Goal: Task Accomplishment & Management: Manage account settings

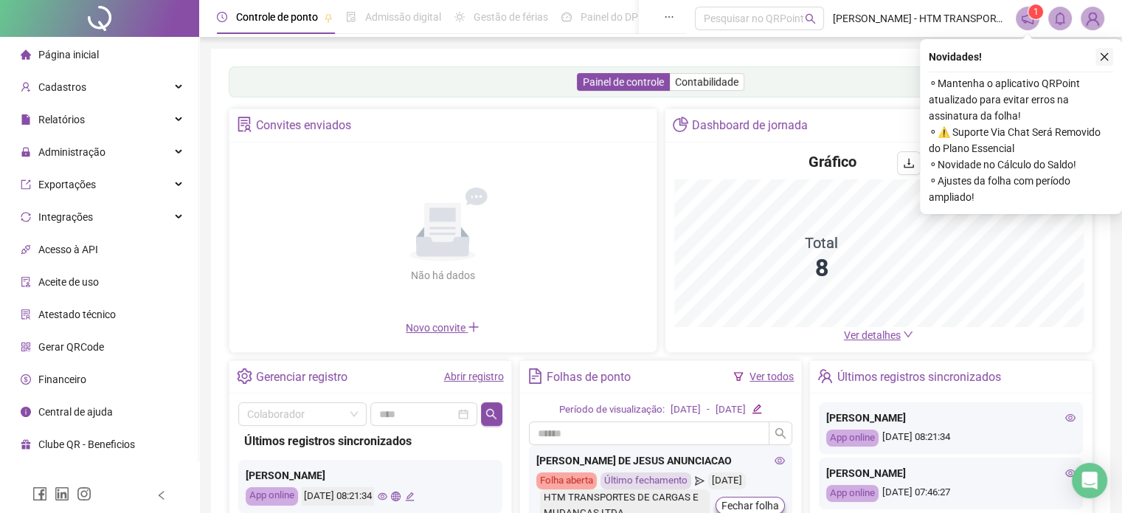
click at [1100, 58] on icon "close" at bounding box center [1105, 57] width 10 height 10
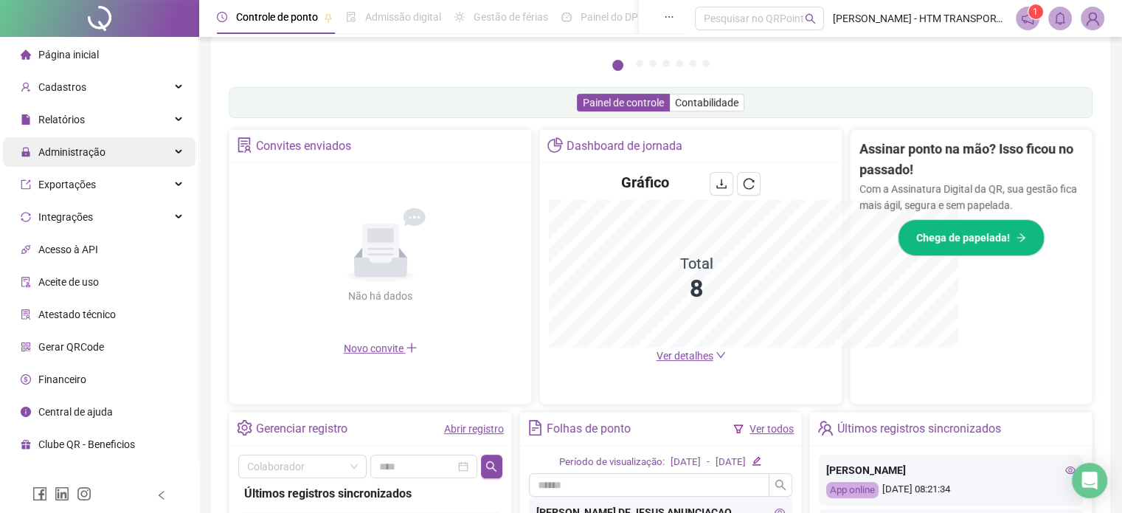
scroll to position [415, 0]
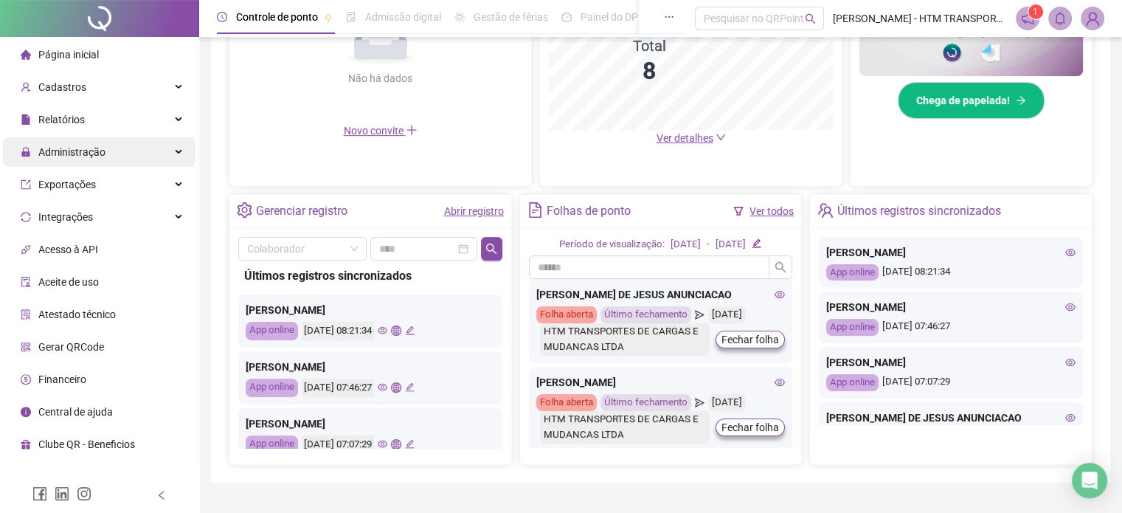
click at [69, 150] on span "Administração" at bounding box center [71, 152] width 67 height 12
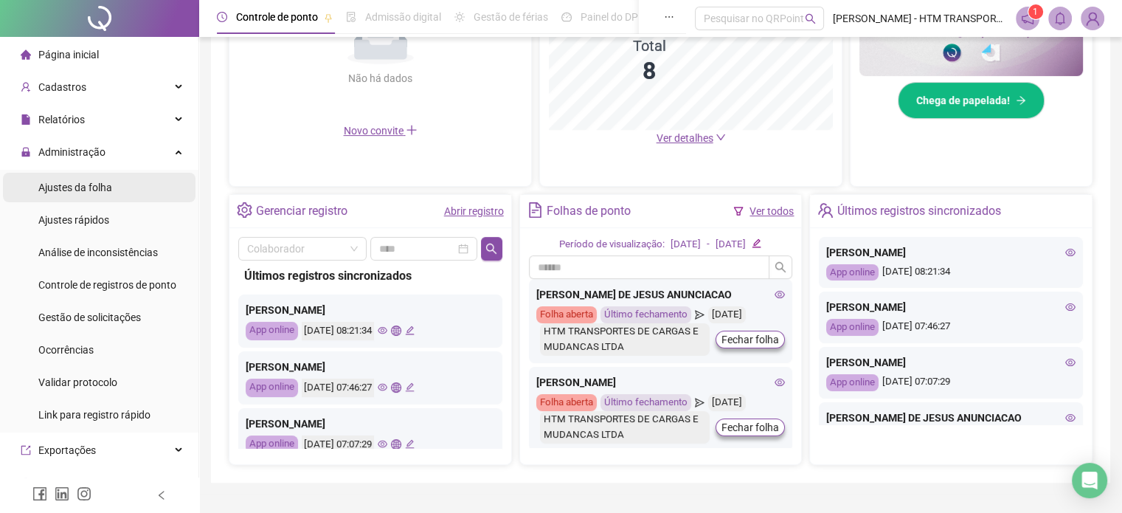
click at [65, 185] on span "Ajustes da folha" at bounding box center [75, 188] width 74 height 12
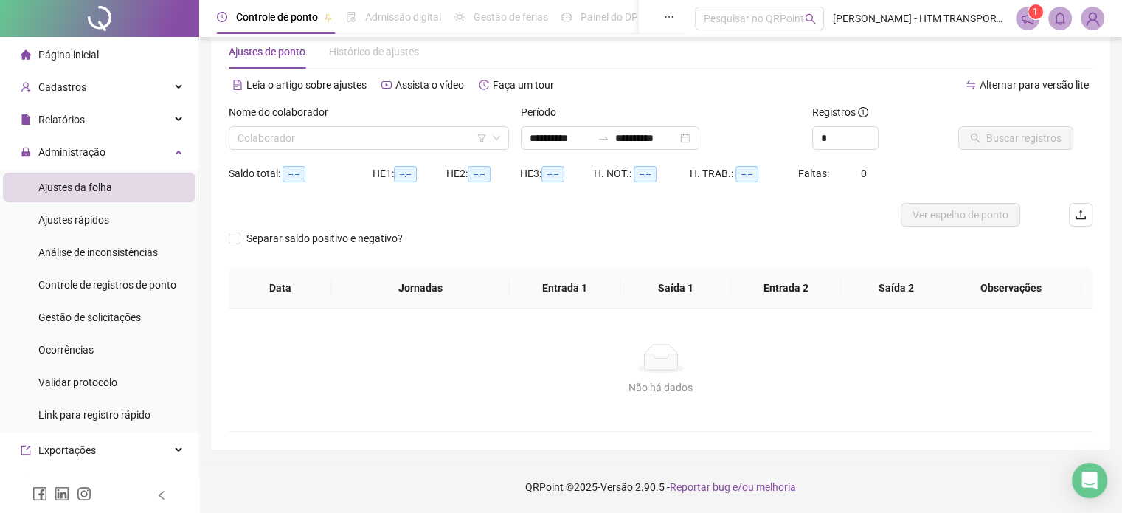
scroll to position [31, 0]
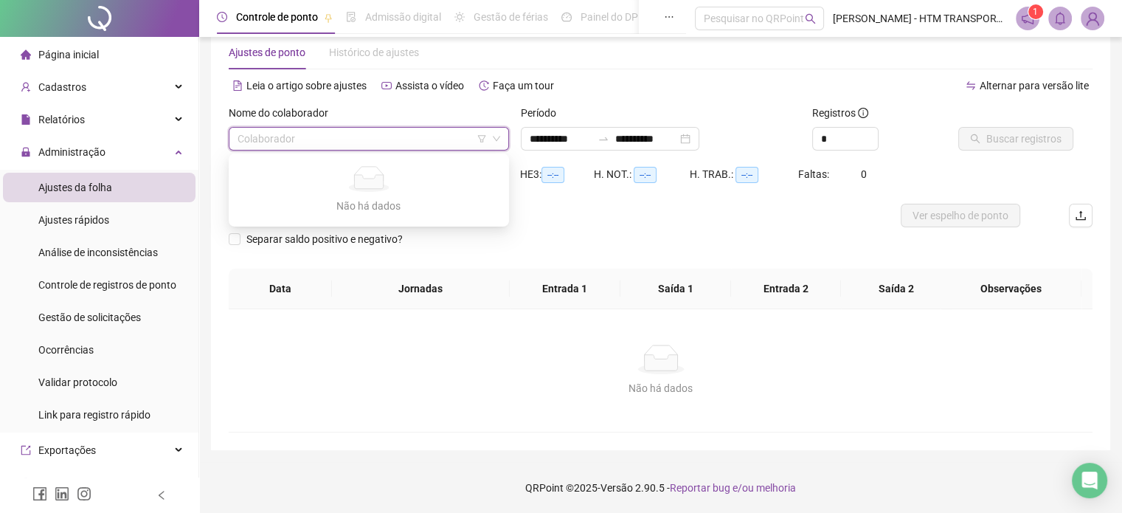
click at [339, 139] on input "search" at bounding box center [362, 139] width 249 height 22
type input "**********"
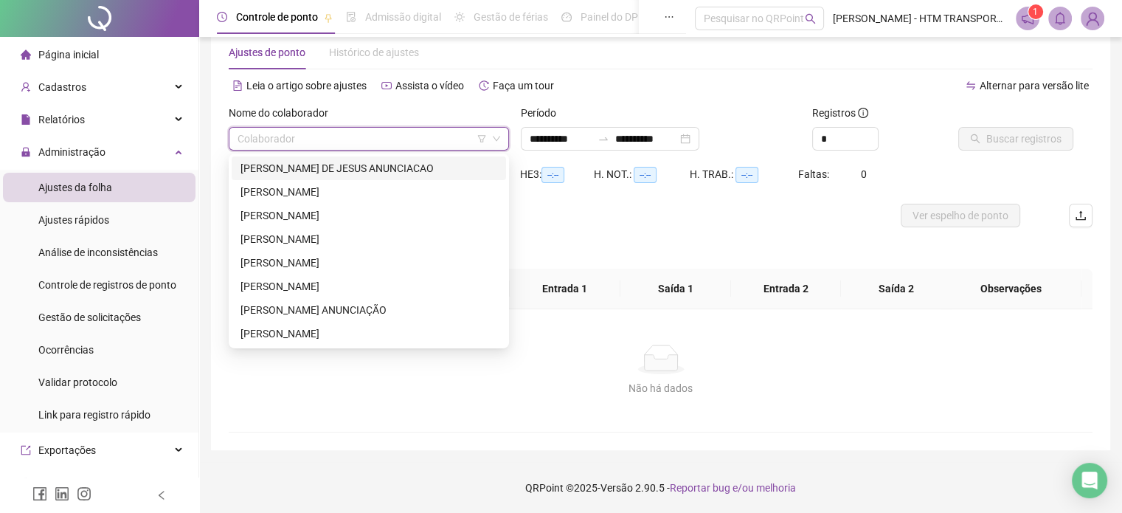
click at [320, 173] on div "[PERSON_NAME] DE JESUS ANUNCIACAO" at bounding box center [369, 168] width 257 height 16
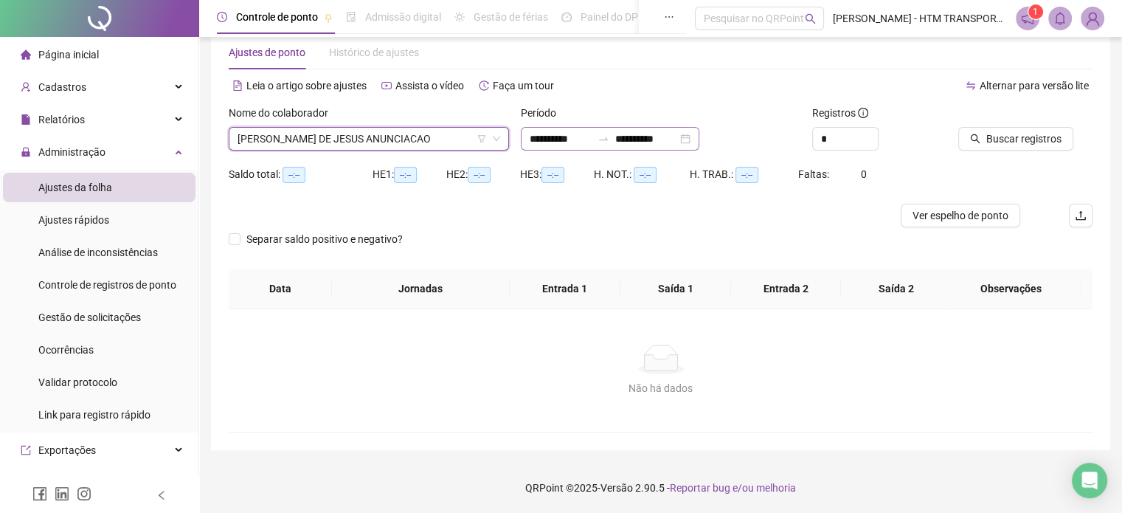
click at [700, 143] on div "**********" at bounding box center [610, 139] width 179 height 24
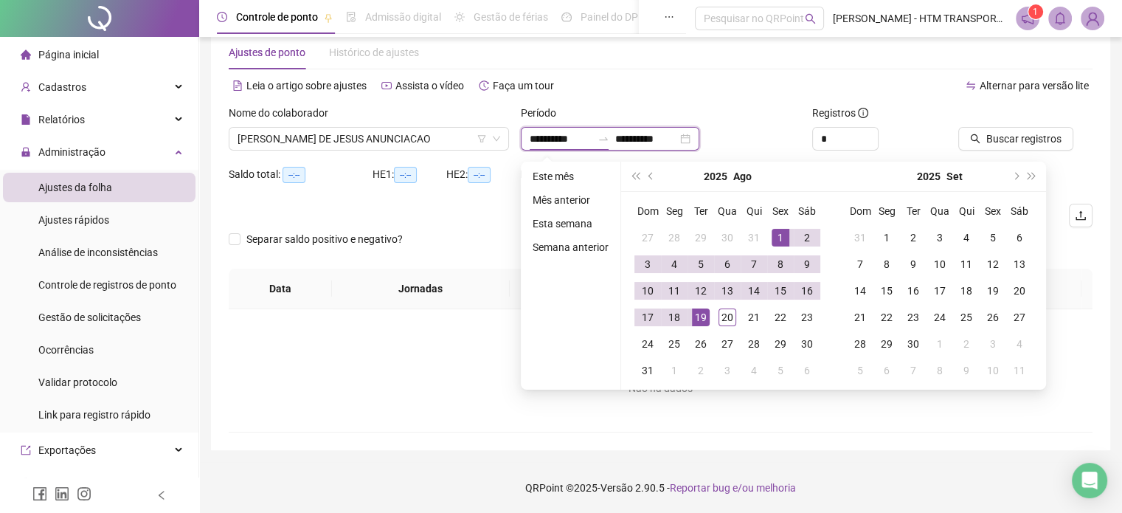
type input "**********"
click at [775, 239] on div "1" at bounding box center [781, 238] width 18 height 18
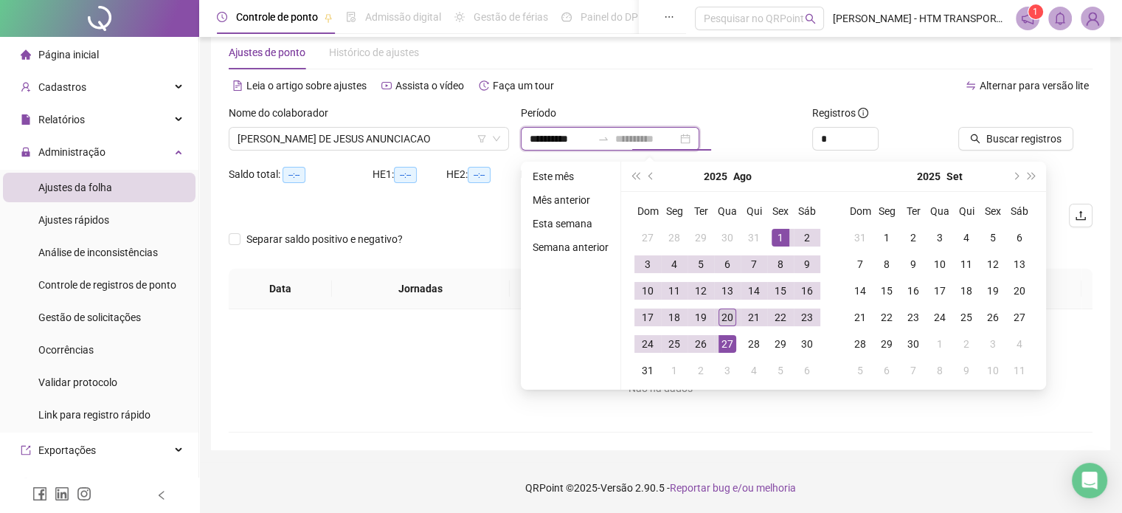
type input "**********"
click at [724, 315] on div "20" at bounding box center [728, 317] width 18 height 18
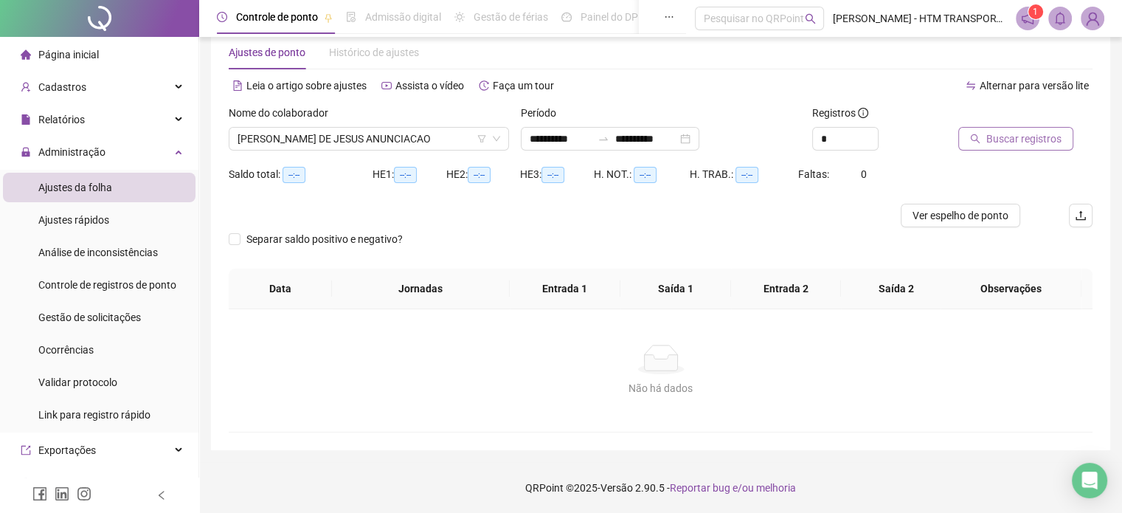
click at [1004, 142] on span "Buscar registros" at bounding box center [1024, 139] width 75 height 16
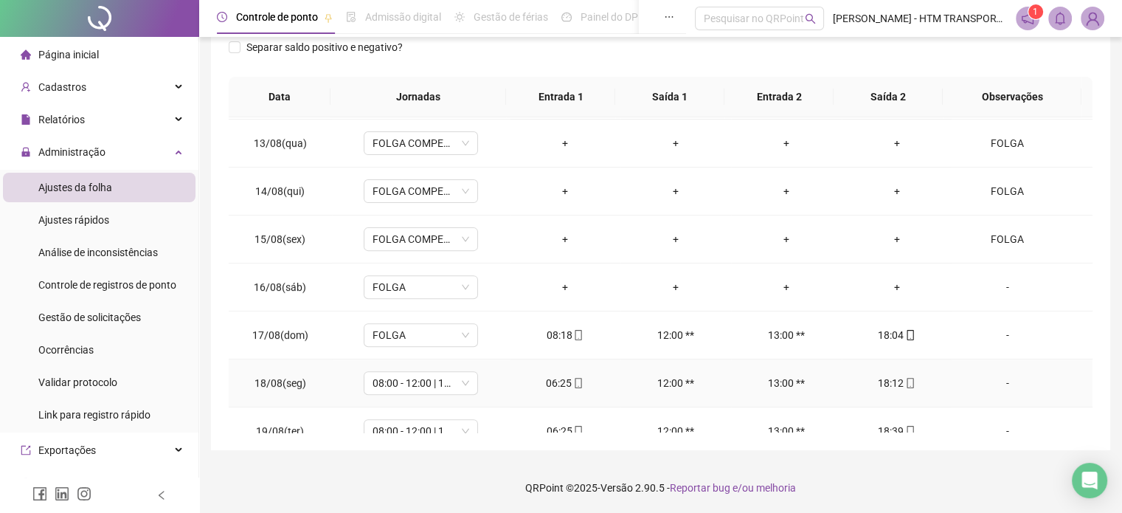
scroll to position [641, 0]
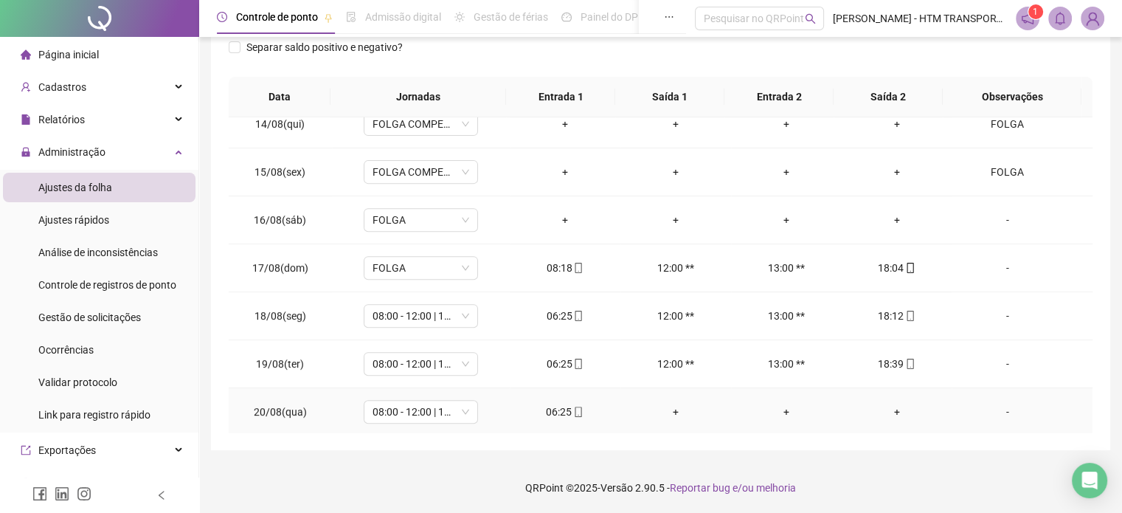
click at [886, 407] on div "+" at bounding box center [897, 412] width 87 height 16
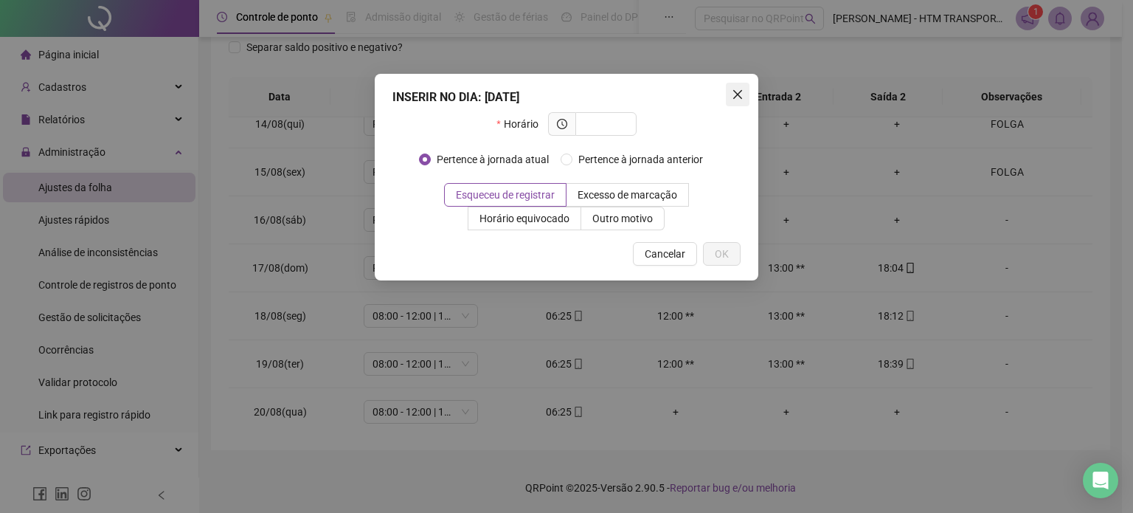
click at [737, 94] on icon "close" at bounding box center [738, 94] width 9 height 9
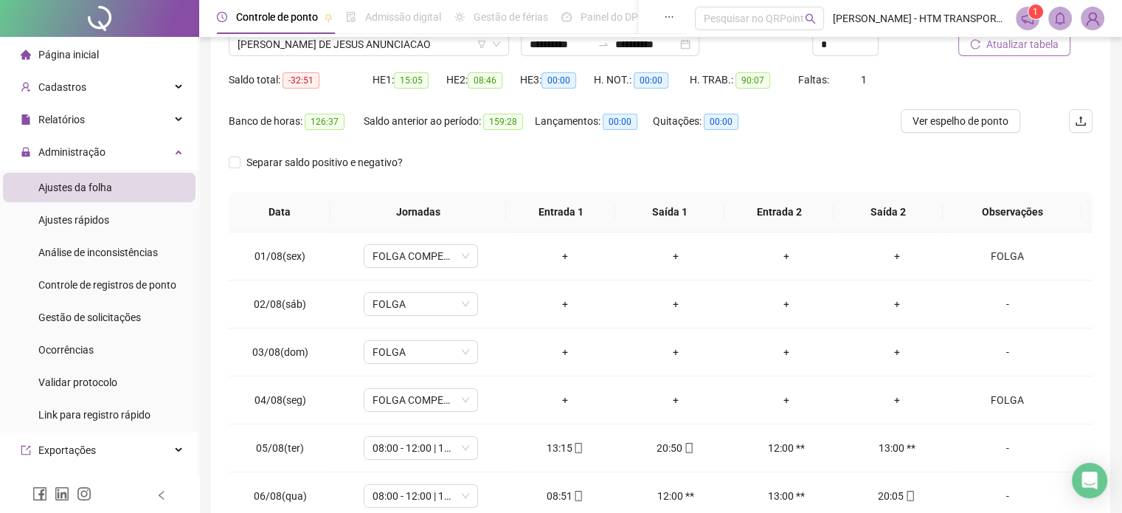
scroll to position [0, 0]
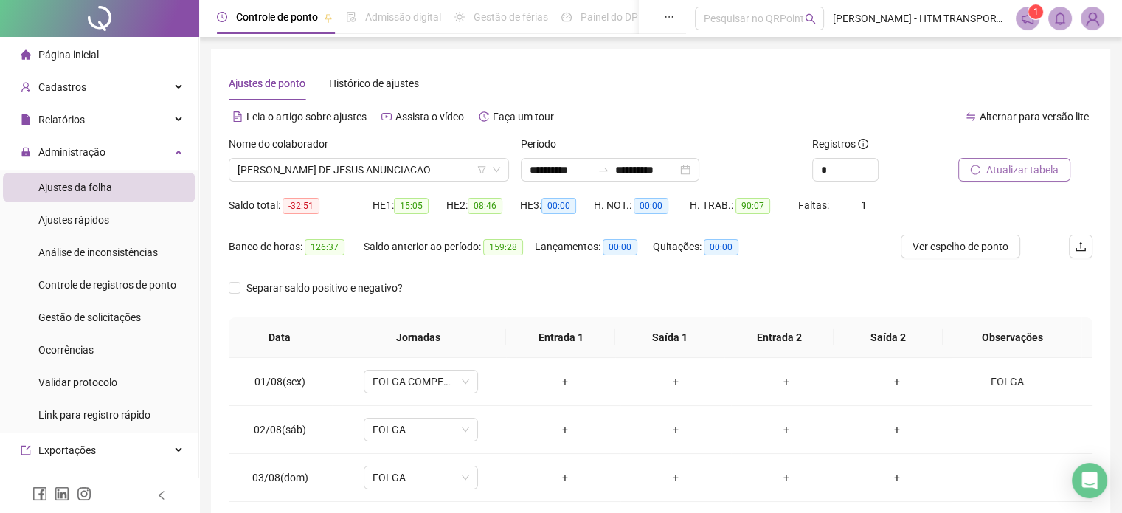
click at [1032, 176] on span "Atualizar tabela" at bounding box center [1023, 170] width 72 height 16
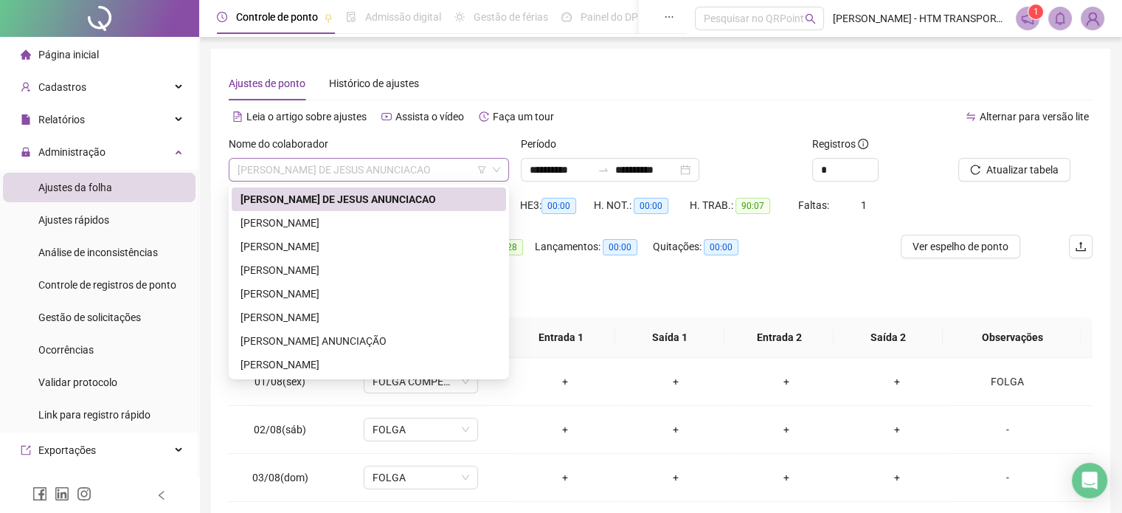
click at [443, 169] on span "[PERSON_NAME] DE JESUS ANUNCIACAO" at bounding box center [369, 170] width 263 height 22
click at [258, 221] on div "[PERSON_NAME]" at bounding box center [369, 223] width 257 height 16
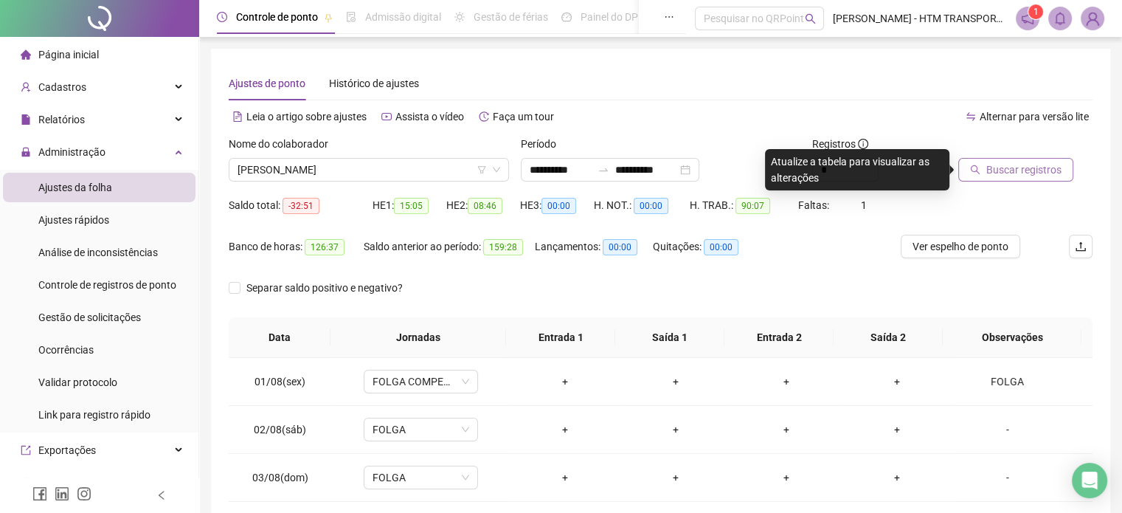
click at [987, 162] on span "Buscar registros" at bounding box center [1024, 170] width 75 height 16
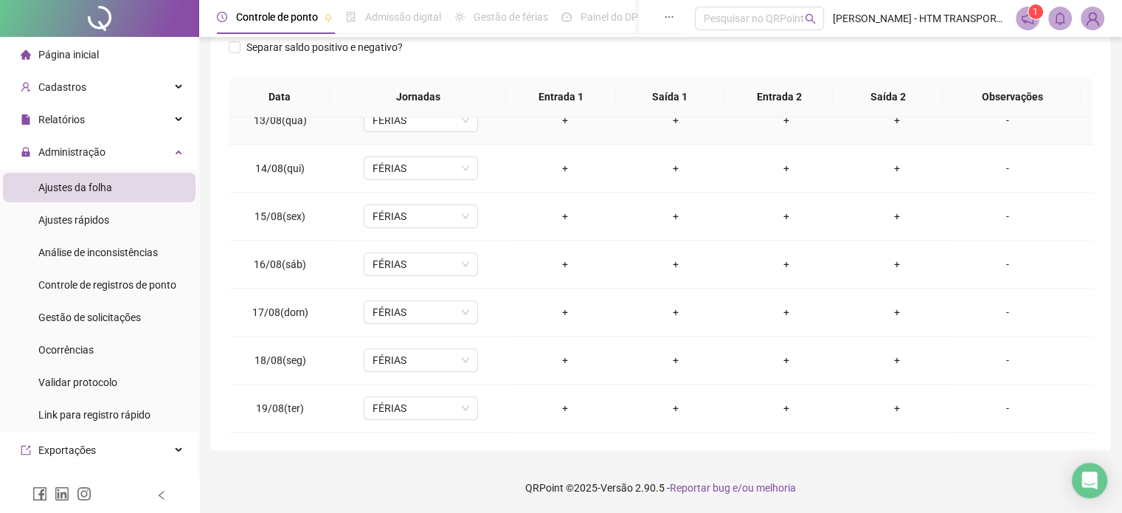
scroll to position [641, 0]
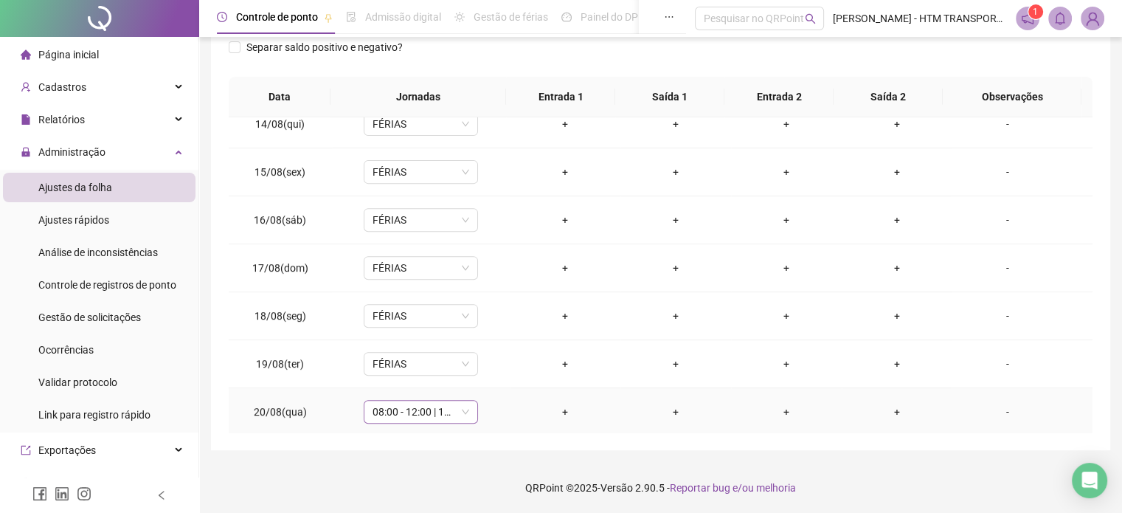
click at [465, 404] on span "08:00 - 12:00 | 13:00 - 18:00" at bounding box center [421, 412] width 97 height 22
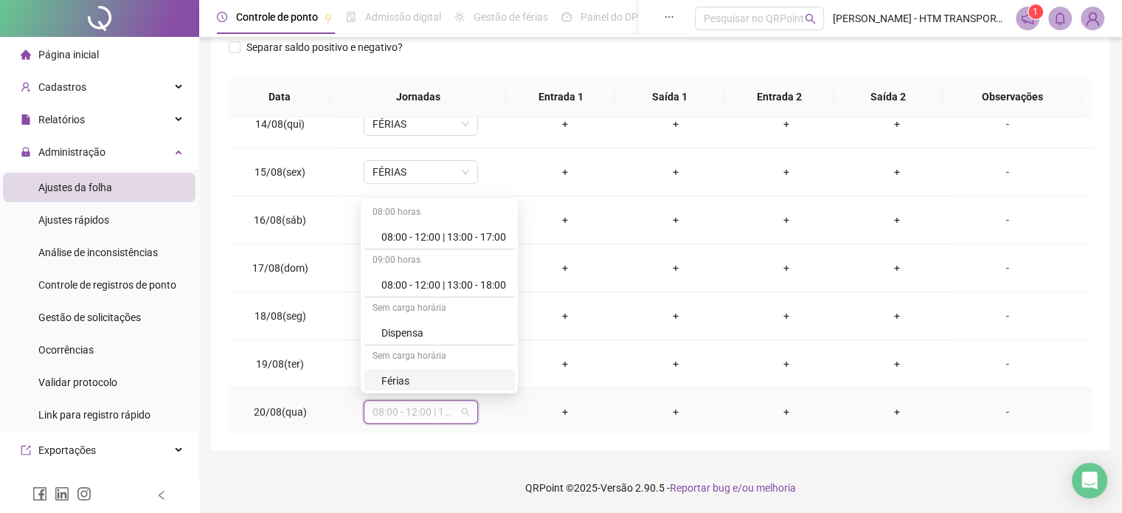
click at [393, 381] on div "Férias" at bounding box center [444, 381] width 125 height 16
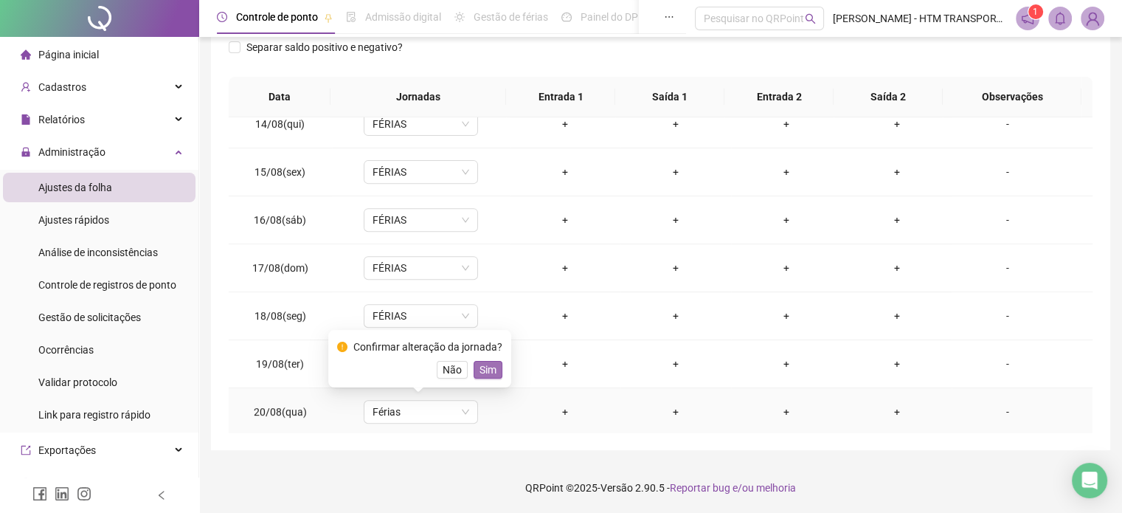
click at [481, 371] on span "Sim" at bounding box center [488, 370] width 17 height 16
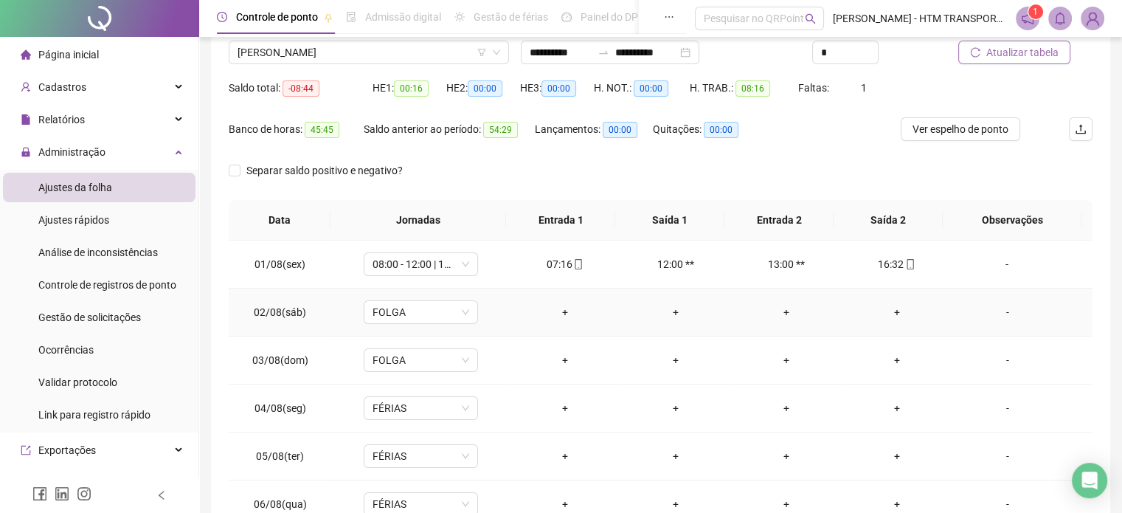
scroll to position [0, 0]
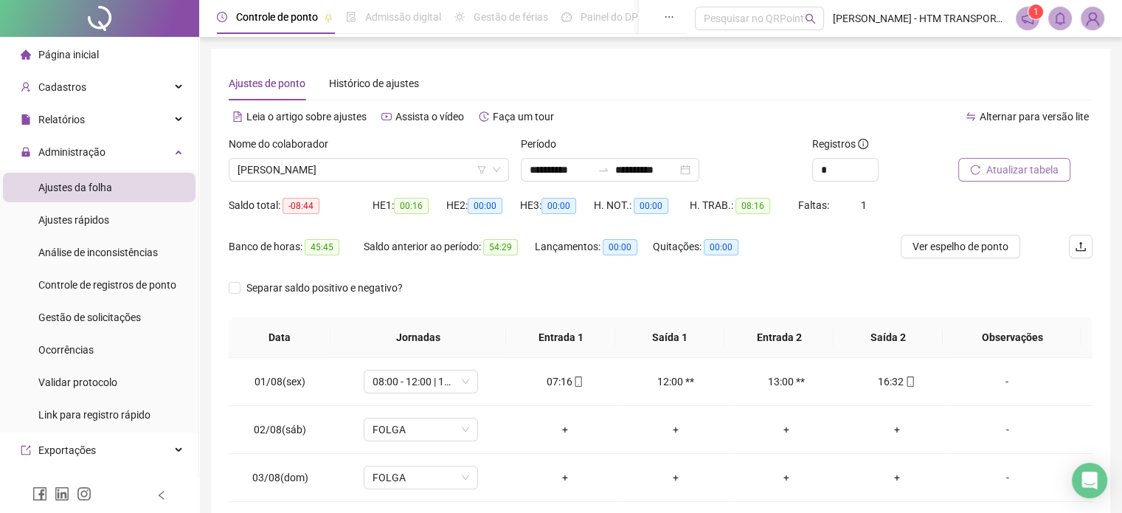
click at [1021, 165] on span "Atualizar tabela" at bounding box center [1023, 170] width 72 height 16
click at [1021, 176] on span "Atualizar tabela" at bounding box center [1023, 170] width 72 height 16
click at [403, 166] on span "[PERSON_NAME]" at bounding box center [369, 170] width 263 height 22
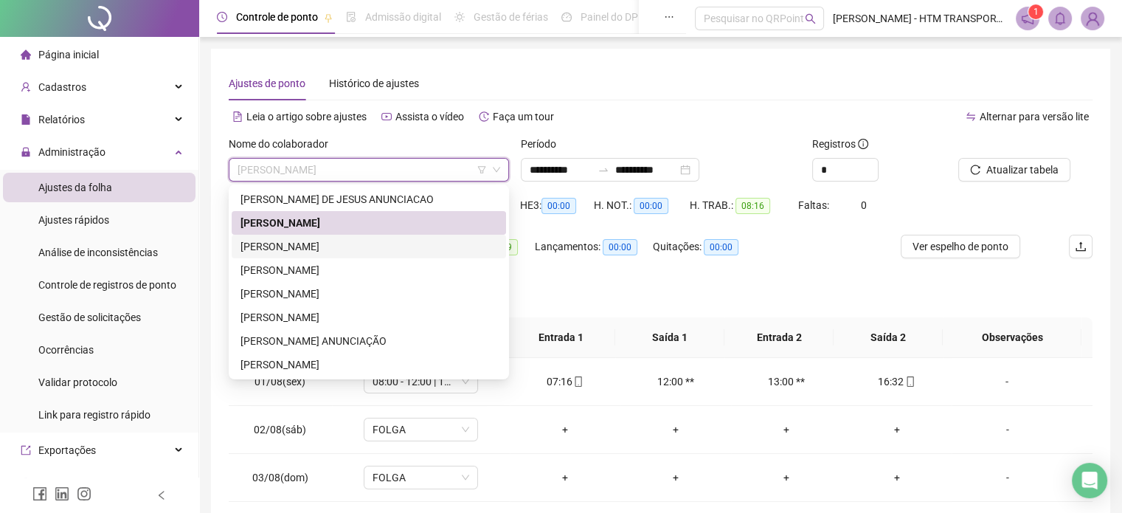
click at [293, 244] on div "[PERSON_NAME]" at bounding box center [369, 246] width 257 height 16
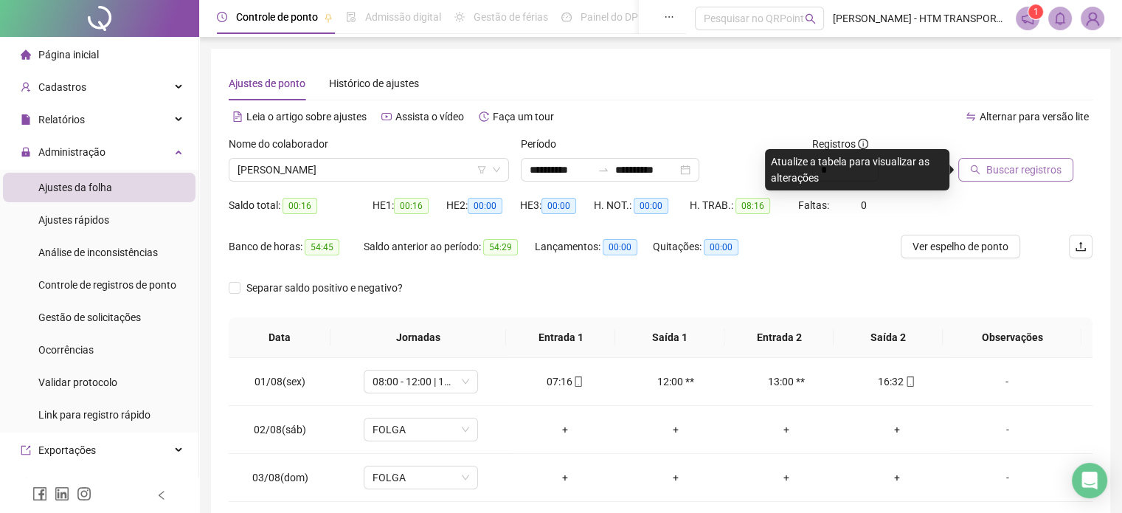
click at [984, 170] on button "Buscar registros" at bounding box center [1016, 170] width 115 height 24
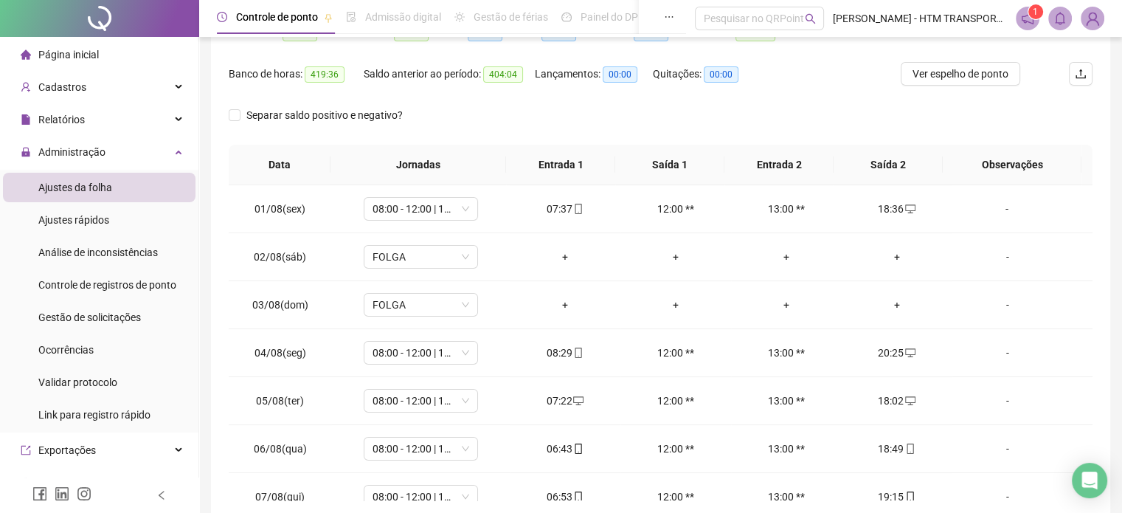
scroll to position [19, 0]
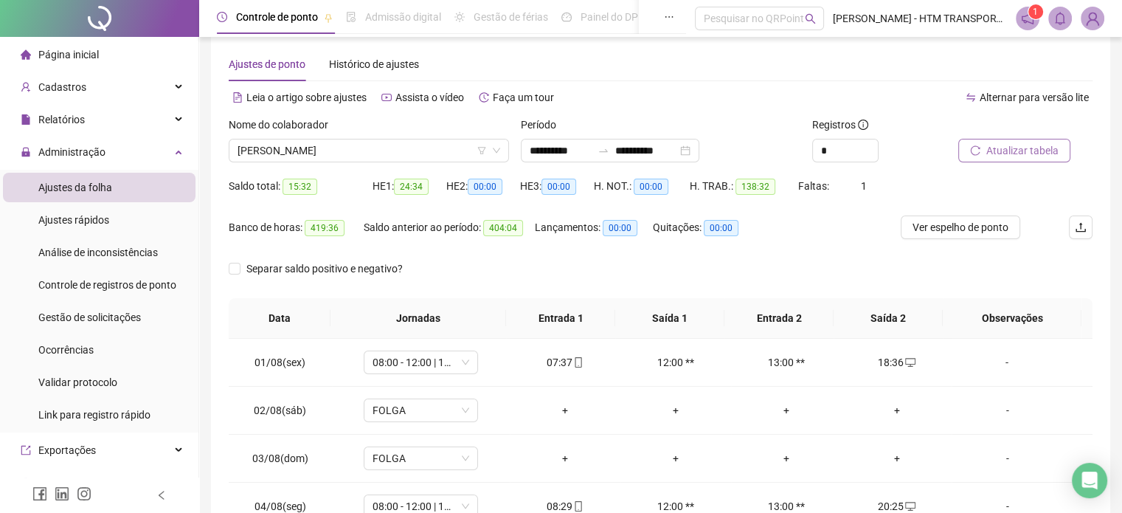
click at [998, 142] on span "Atualizar tabela" at bounding box center [1023, 150] width 72 height 16
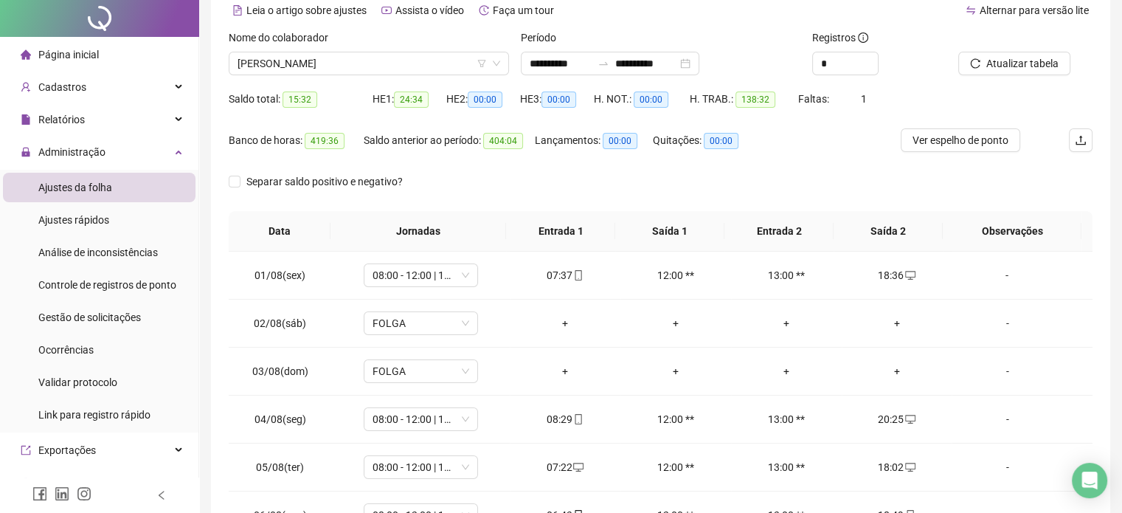
scroll to position [0, 0]
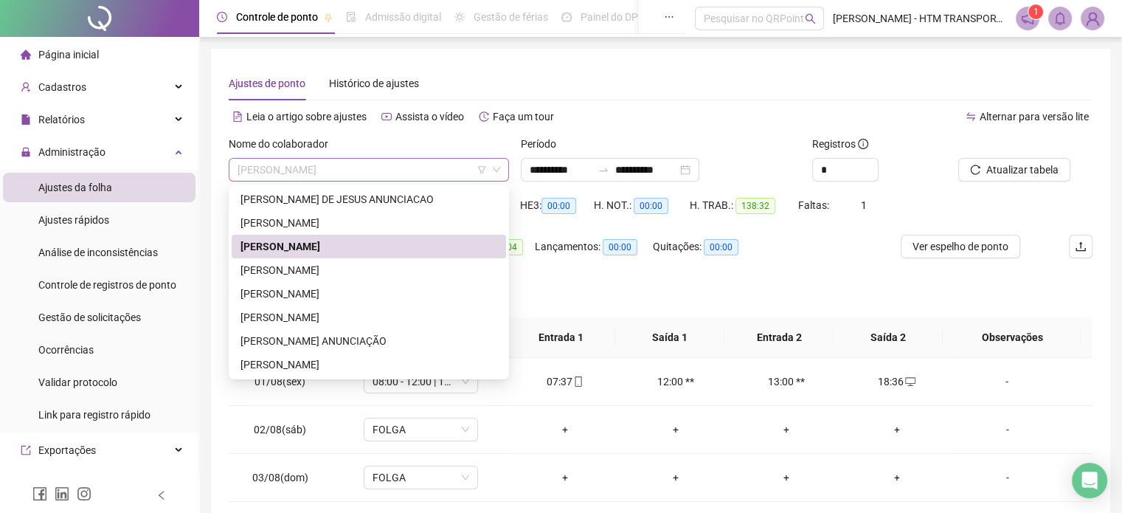
click at [426, 168] on span "[PERSON_NAME]" at bounding box center [369, 170] width 263 height 22
click at [301, 274] on div "[PERSON_NAME]" at bounding box center [369, 270] width 257 height 16
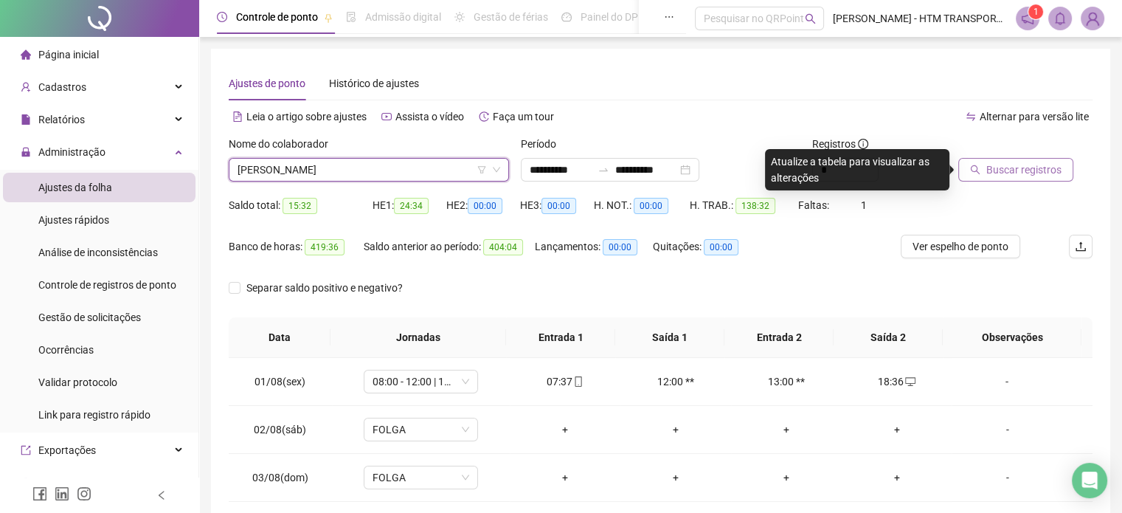
click at [990, 171] on span "Buscar registros" at bounding box center [1024, 170] width 75 height 16
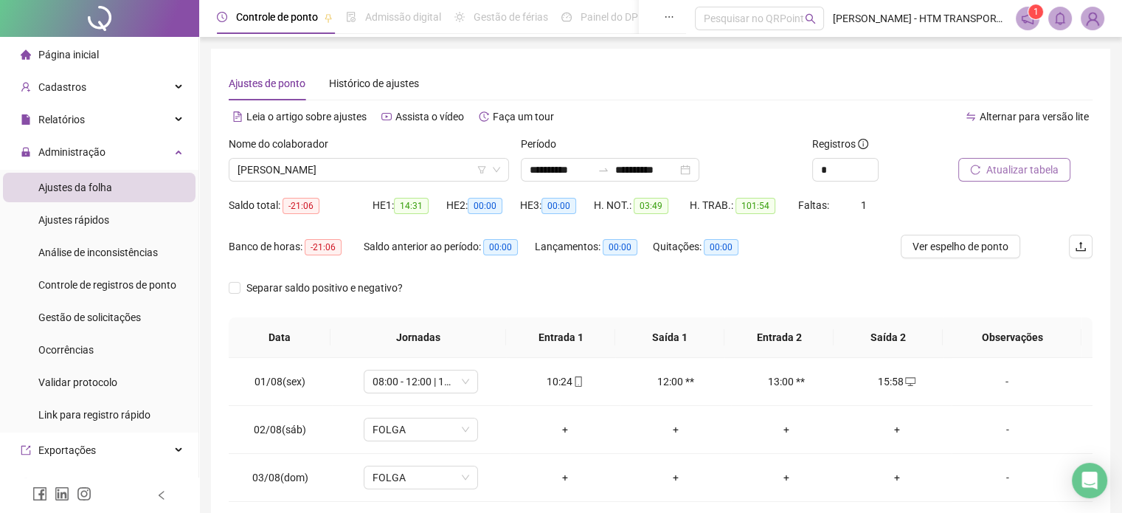
click at [1004, 163] on span "Atualizar tabela" at bounding box center [1023, 170] width 72 height 16
click at [438, 173] on span "[PERSON_NAME]" at bounding box center [369, 170] width 263 height 22
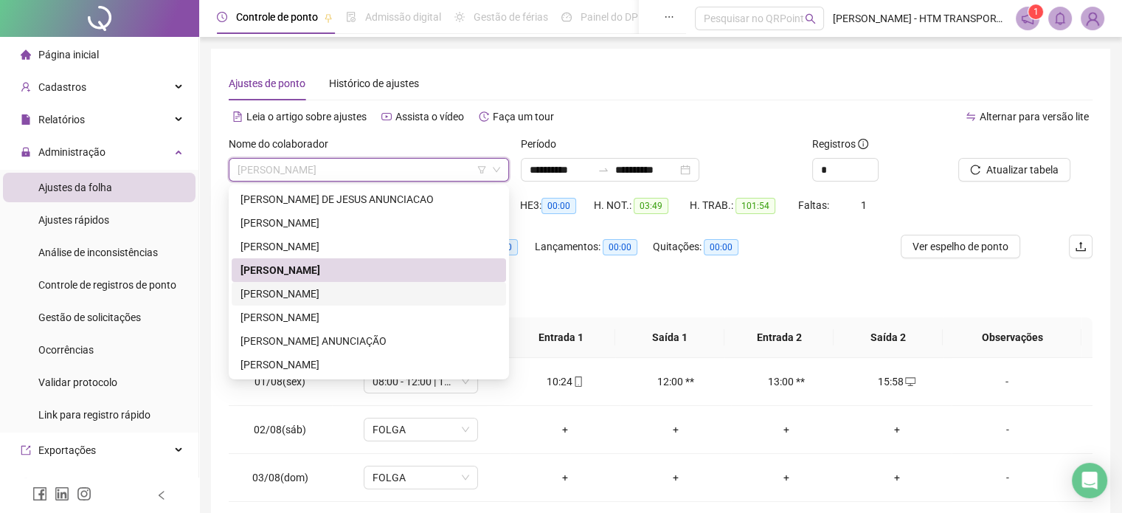
click at [351, 293] on div "[PERSON_NAME]" at bounding box center [369, 294] width 257 height 16
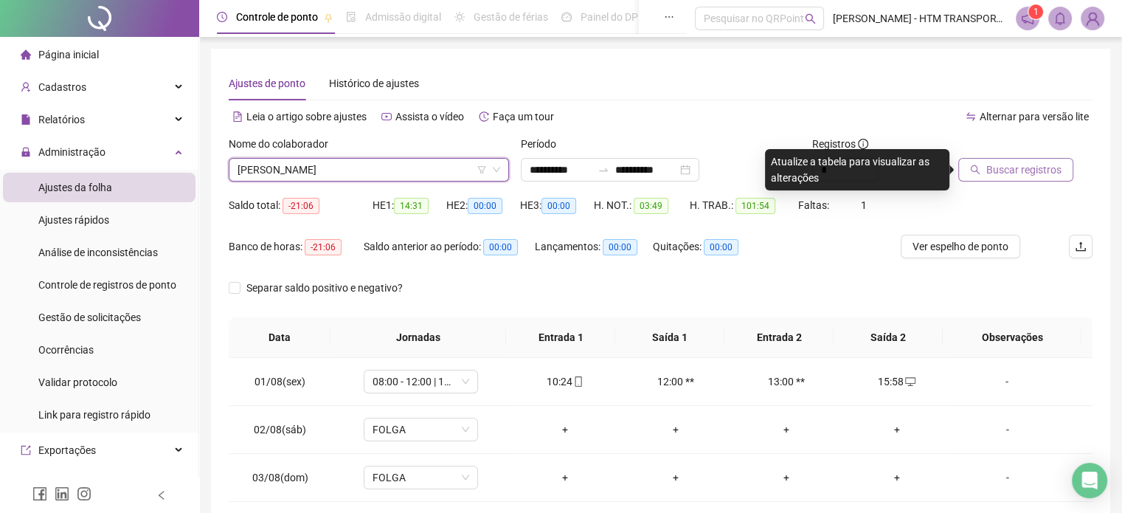
click at [1015, 168] on span "Buscar registros" at bounding box center [1024, 170] width 75 height 16
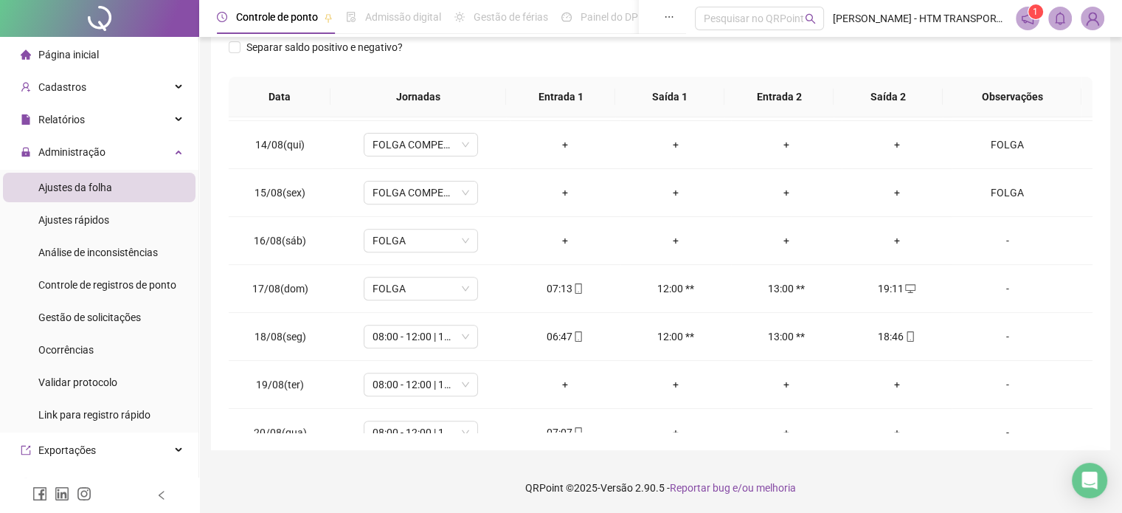
scroll to position [641, 0]
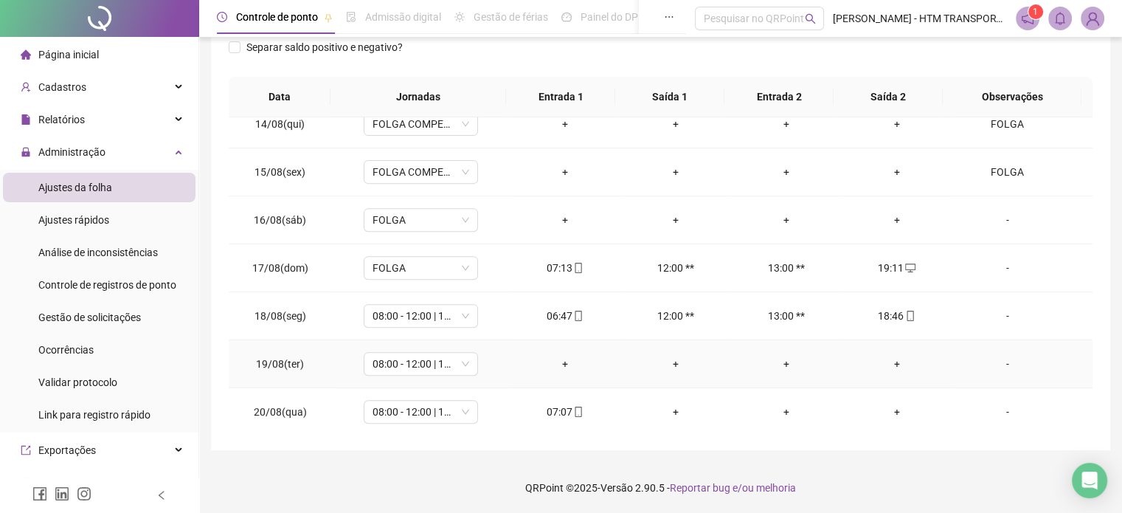
click at [564, 359] on div "+" at bounding box center [565, 364] width 87 height 16
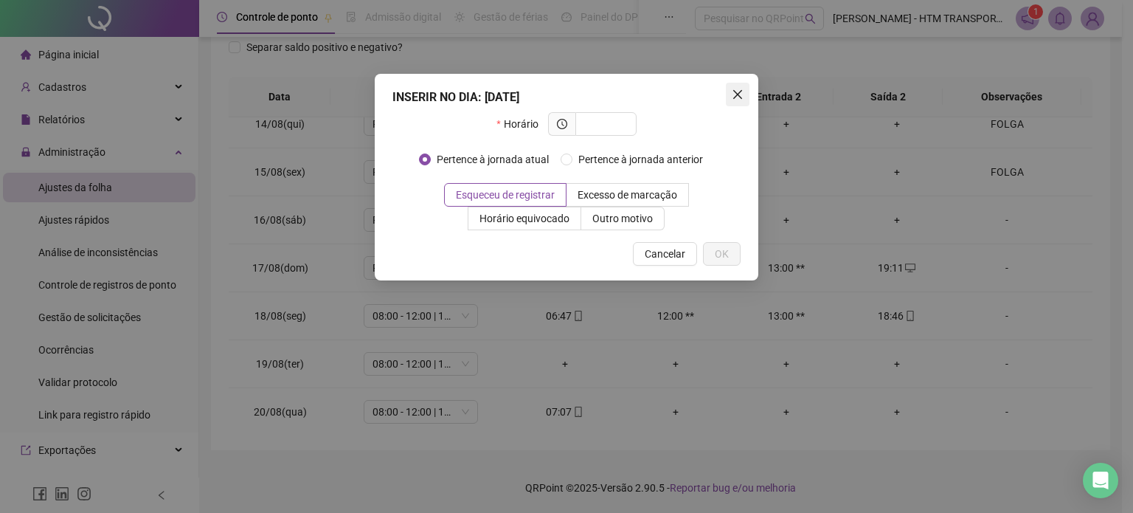
click at [738, 96] on icon "close" at bounding box center [738, 95] width 12 height 12
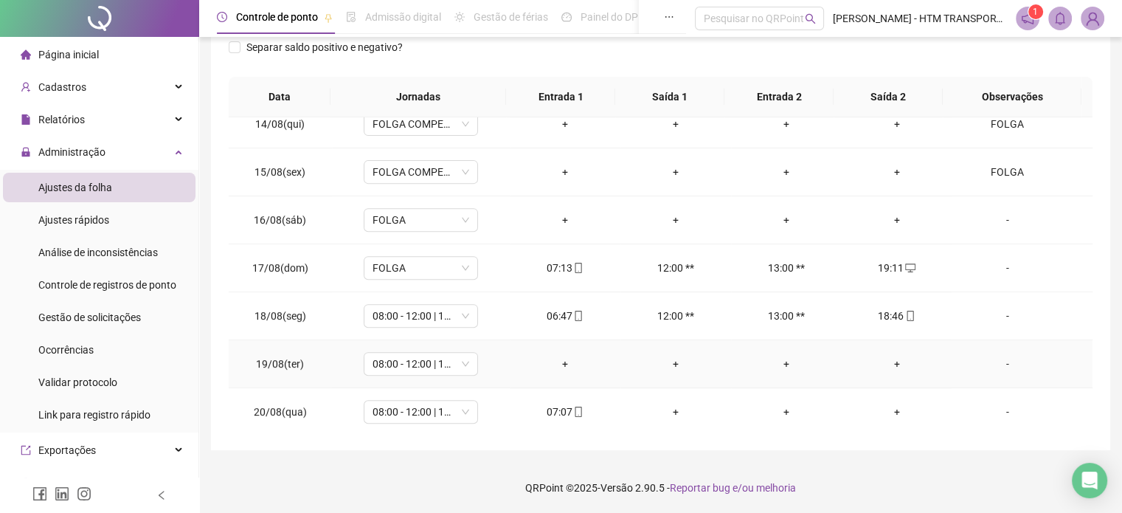
click at [558, 359] on div "+" at bounding box center [565, 364] width 87 height 16
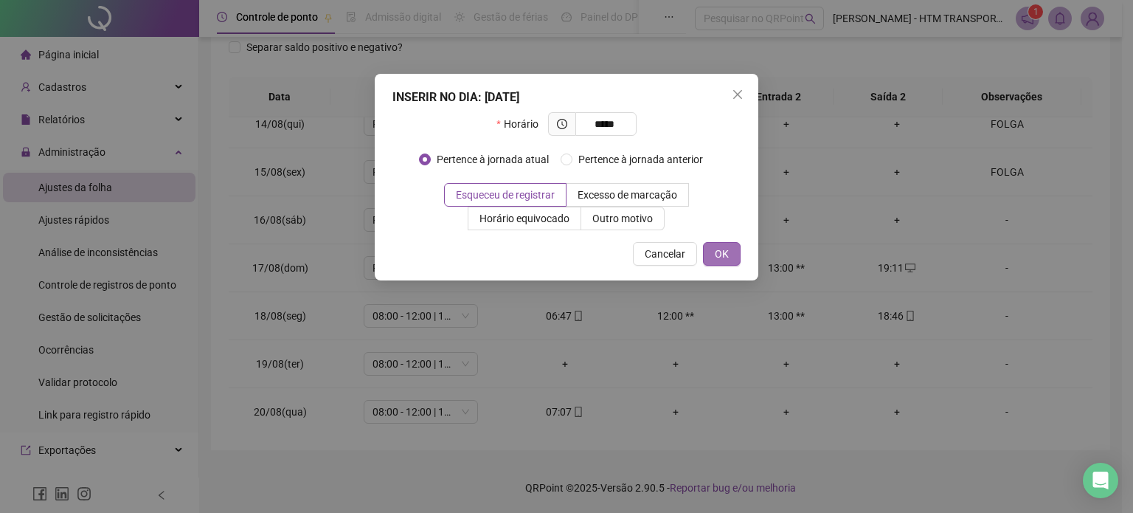
type input "*****"
click at [723, 250] on span "OK" at bounding box center [722, 254] width 14 height 16
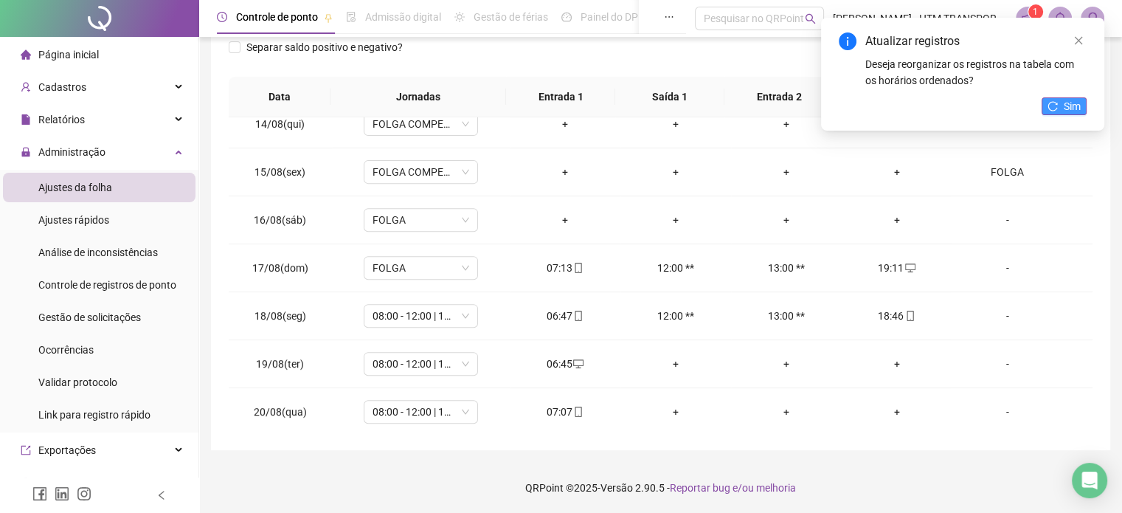
click at [1071, 114] on span "Sim" at bounding box center [1072, 106] width 17 height 16
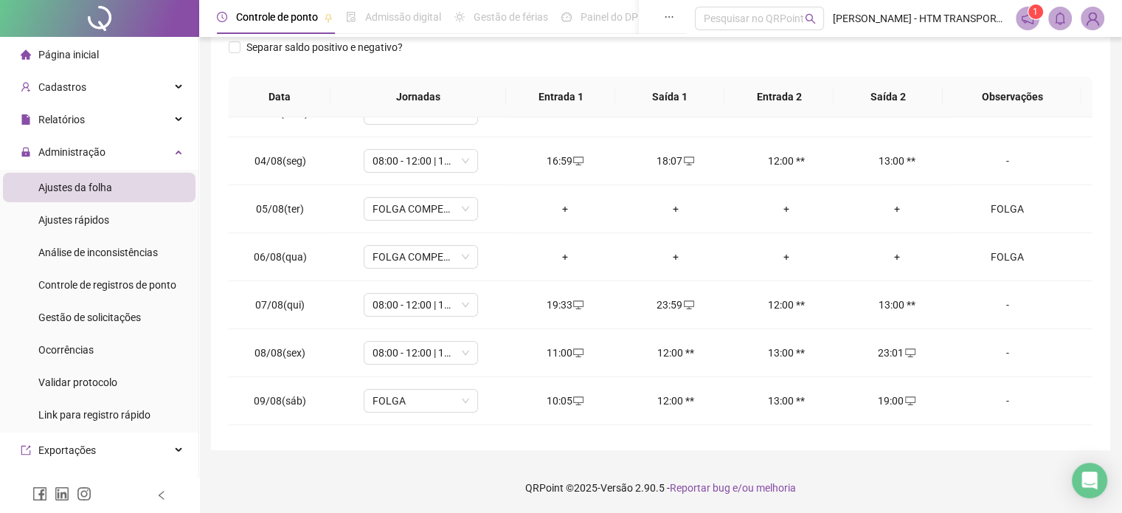
scroll to position [0, 0]
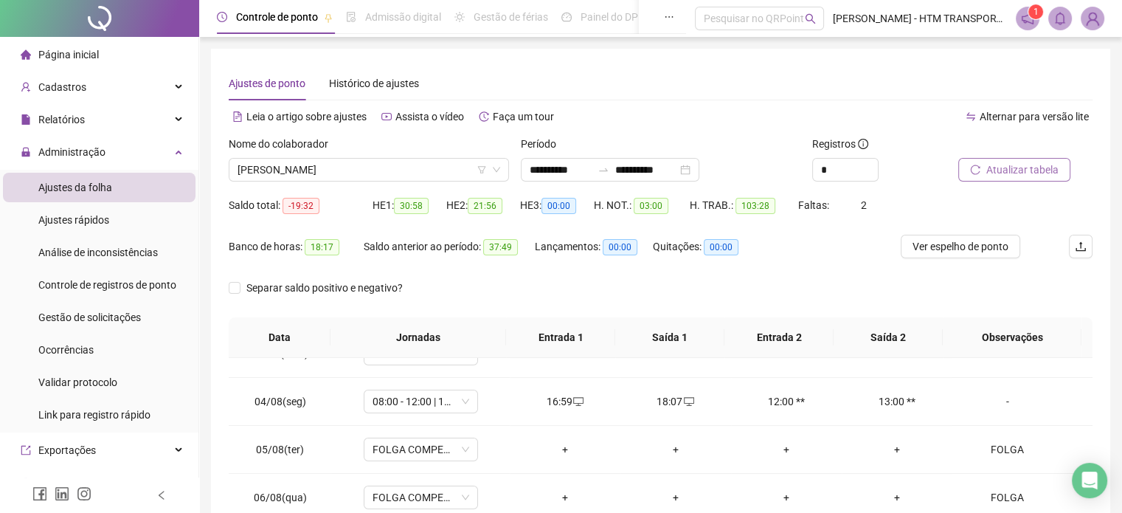
click at [1015, 170] on span "Atualizar tabela" at bounding box center [1023, 170] width 72 height 16
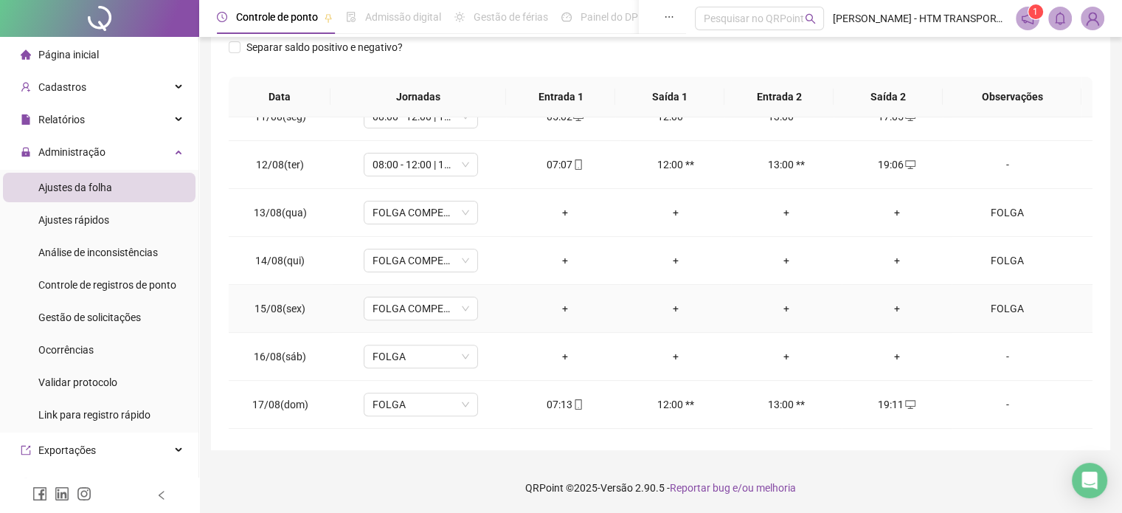
scroll to position [641, 0]
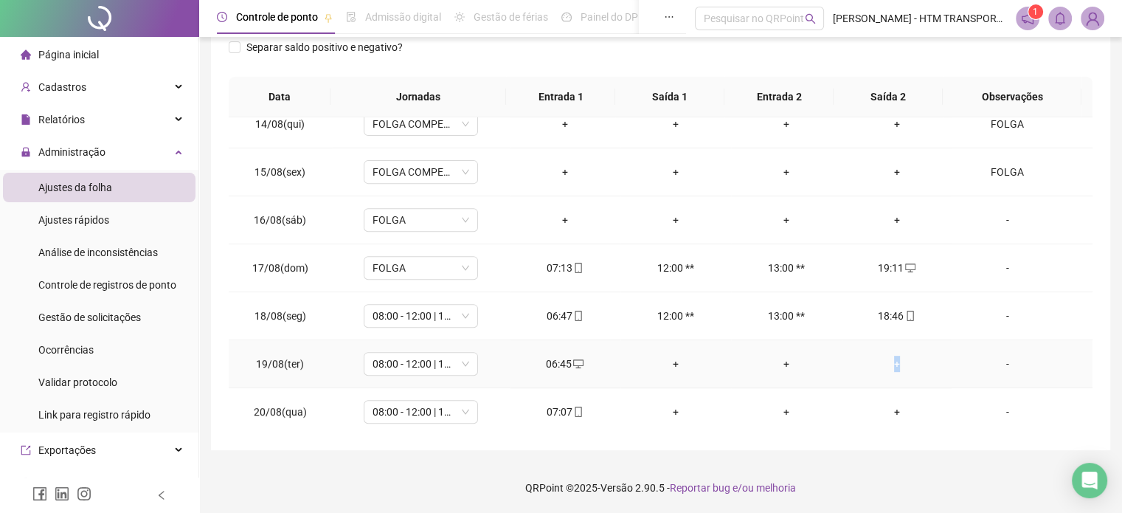
drag, startPoint x: 887, startPoint y: 351, endPoint x: 897, endPoint y: 361, distance: 14.6
click at [897, 359] on td "+" at bounding box center [897, 364] width 111 height 48
click at [884, 362] on div "+" at bounding box center [897, 364] width 87 height 16
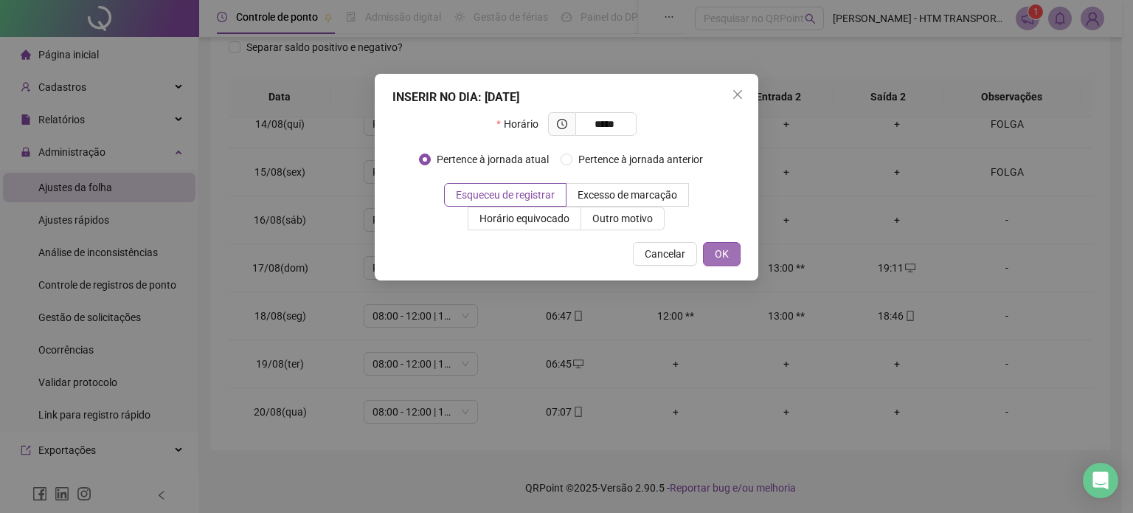
type input "*****"
click at [732, 258] on button "OK" at bounding box center [722, 254] width 38 height 24
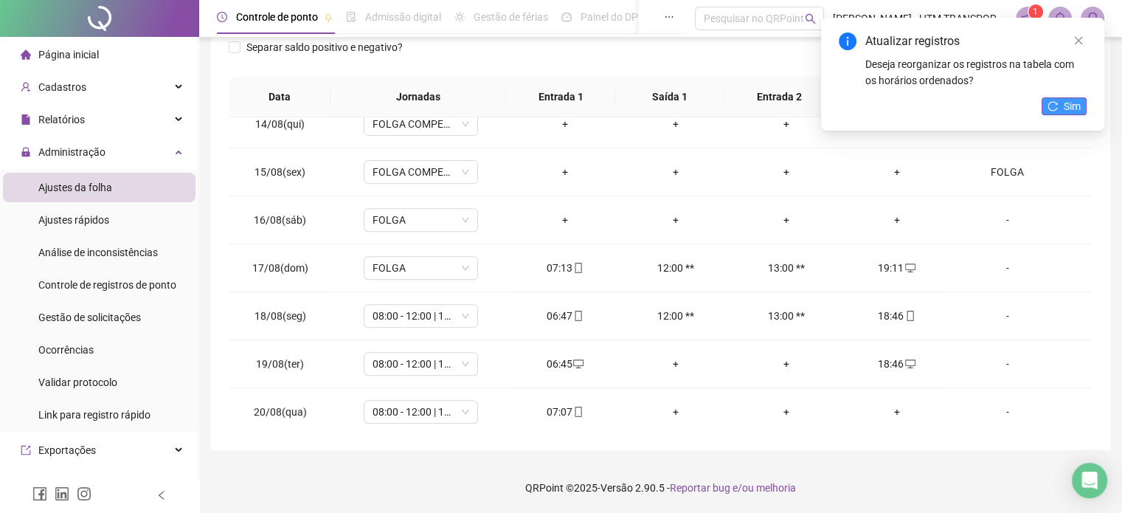
click at [1066, 106] on span "Sim" at bounding box center [1072, 106] width 17 height 16
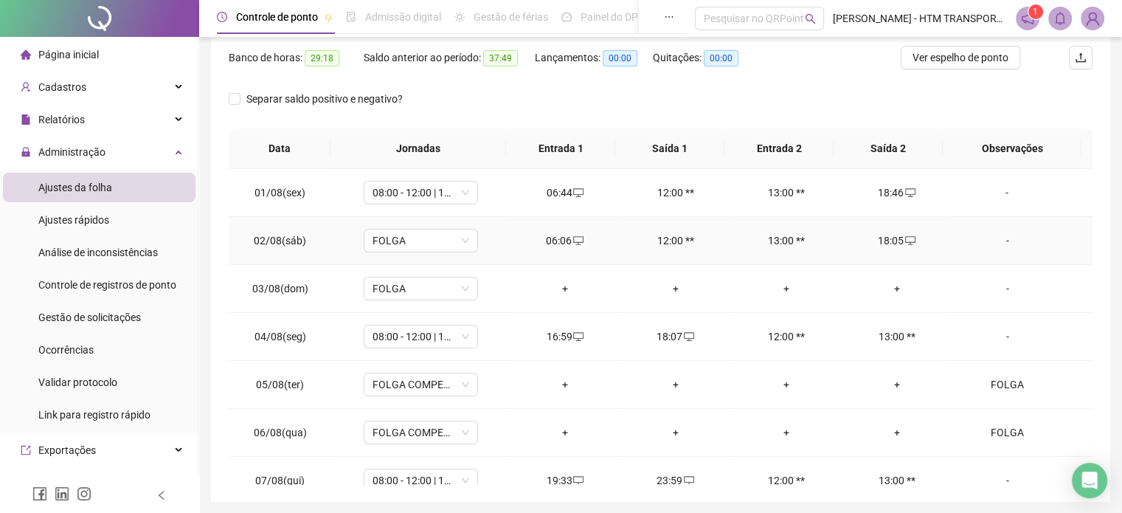
scroll to position [0, 0]
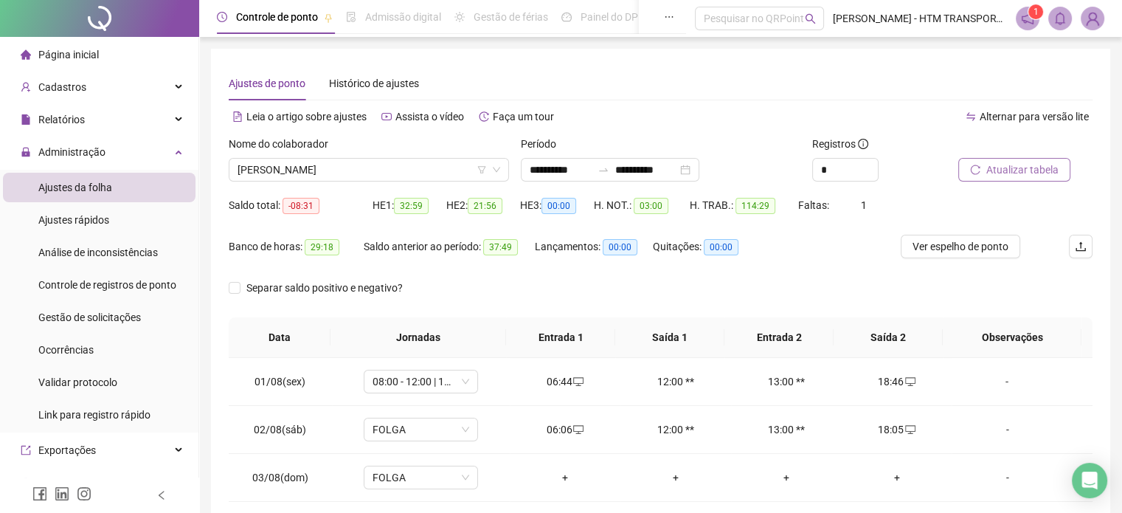
click at [1004, 172] on span "Atualizar tabela" at bounding box center [1023, 170] width 72 height 16
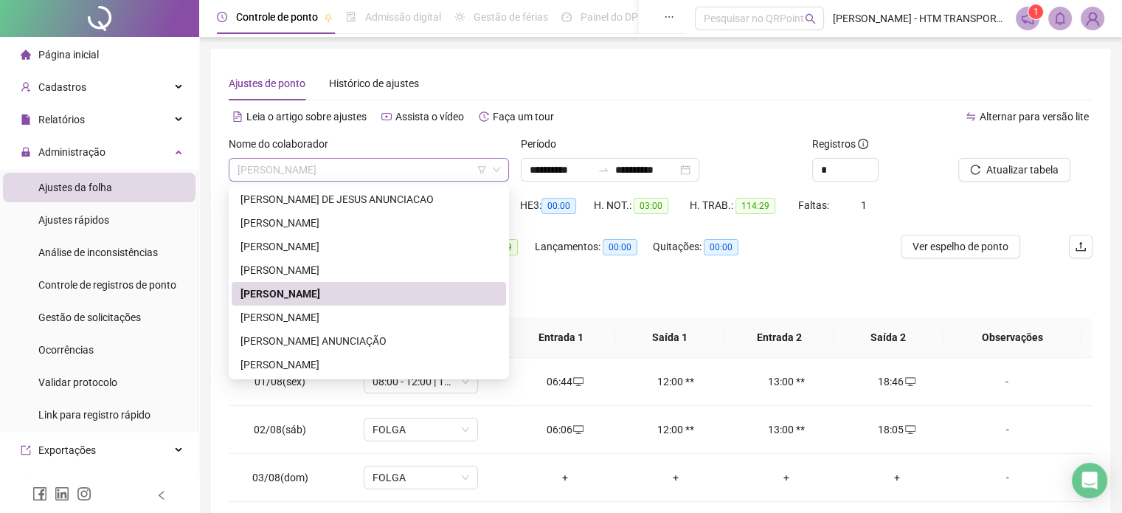
click at [414, 170] on span "[PERSON_NAME]" at bounding box center [369, 170] width 263 height 22
click at [288, 317] on div "[PERSON_NAME]" at bounding box center [369, 317] width 257 height 16
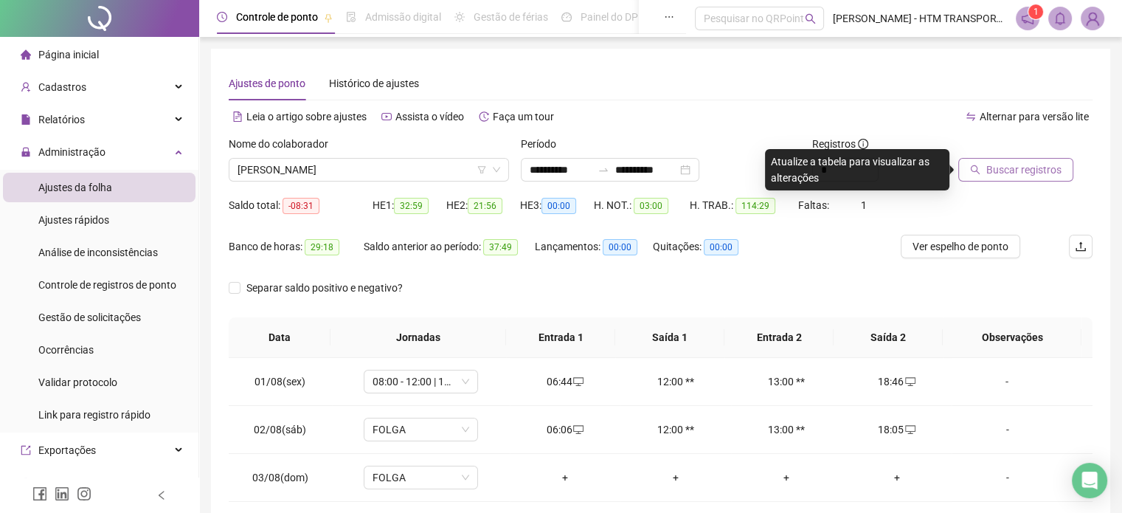
click at [1026, 170] on span "Buscar registros" at bounding box center [1024, 170] width 75 height 16
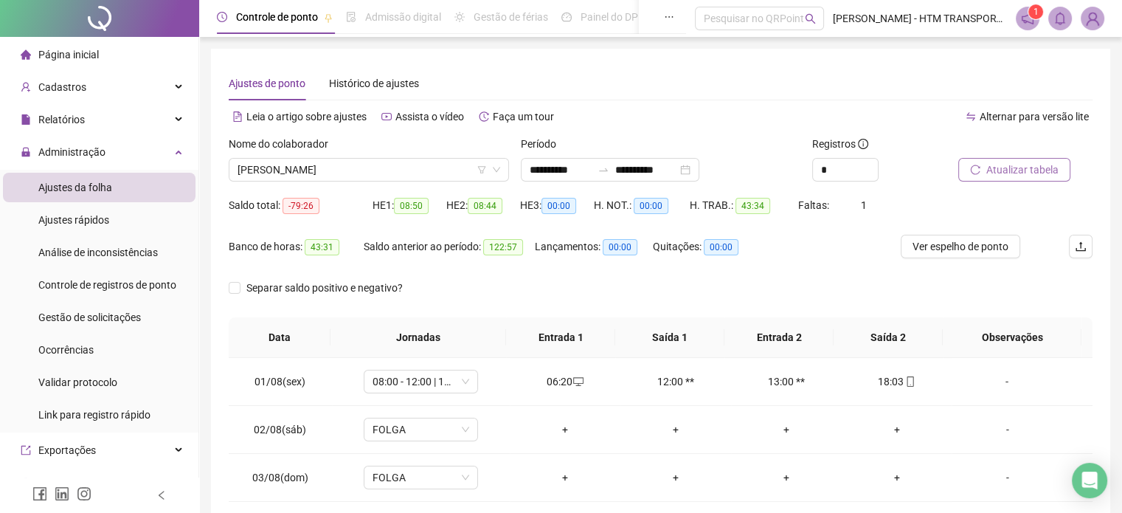
click at [1021, 167] on span "Atualizar tabela" at bounding box center [1023, 170] width 72 height 16
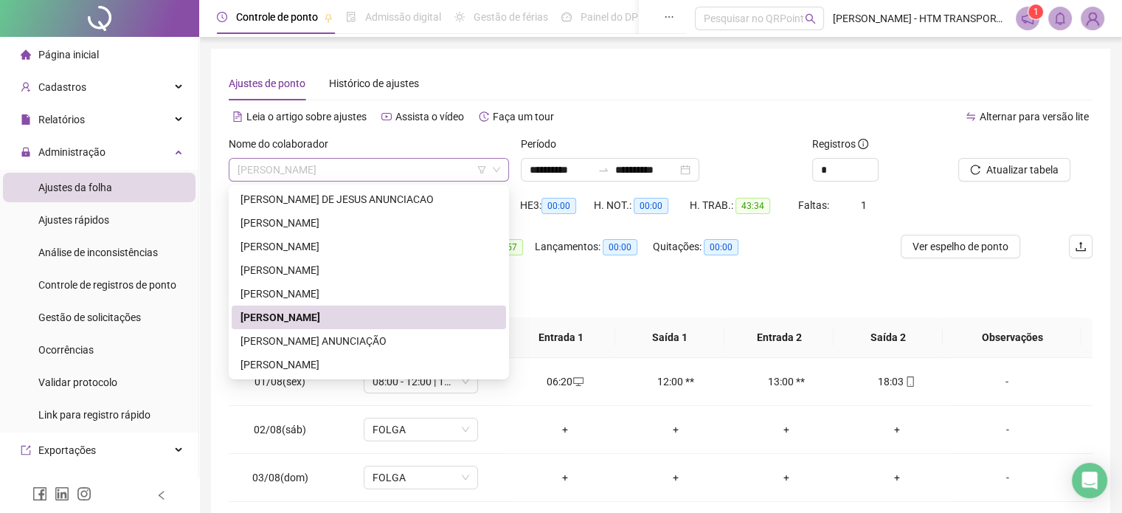
click at [444, 173] on span "[PERSON_NAME]" at bounding box center [369, 170] width 263 height 22
click at [319, 345] on div "[PERSON_NAME] ANUNCIAÇÃO" at bounding box center [369, 341] width 257 height 16
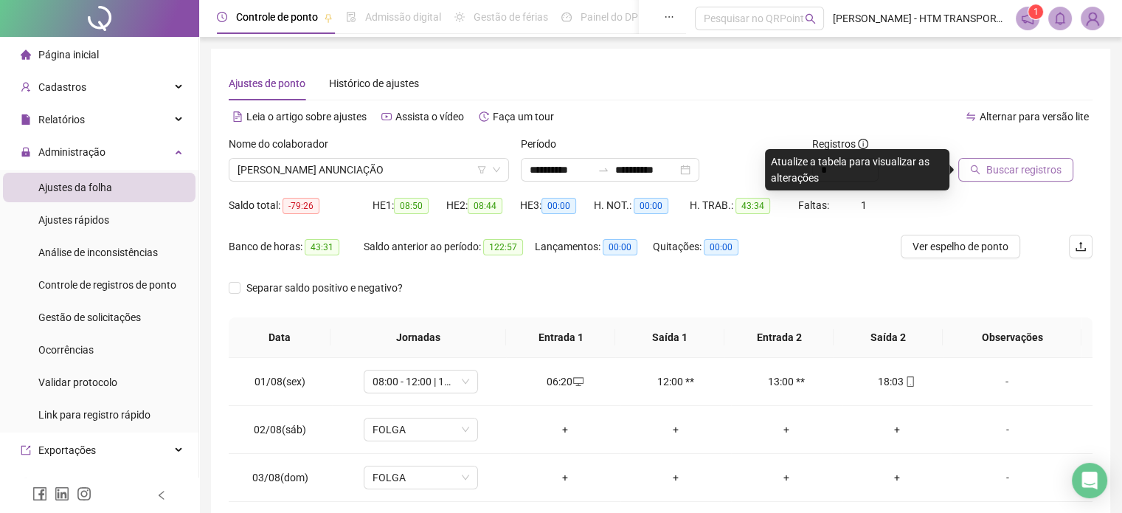
click at [992, 171] on span "Buscar registros" at bounding box center [1024, 170] width 75 height 16
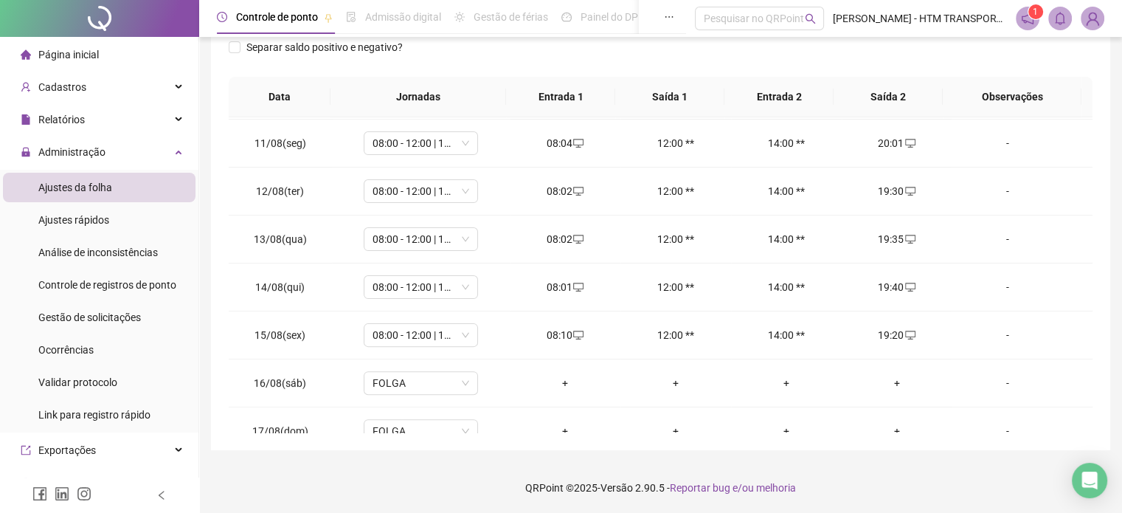
scroll to position [641, 0]
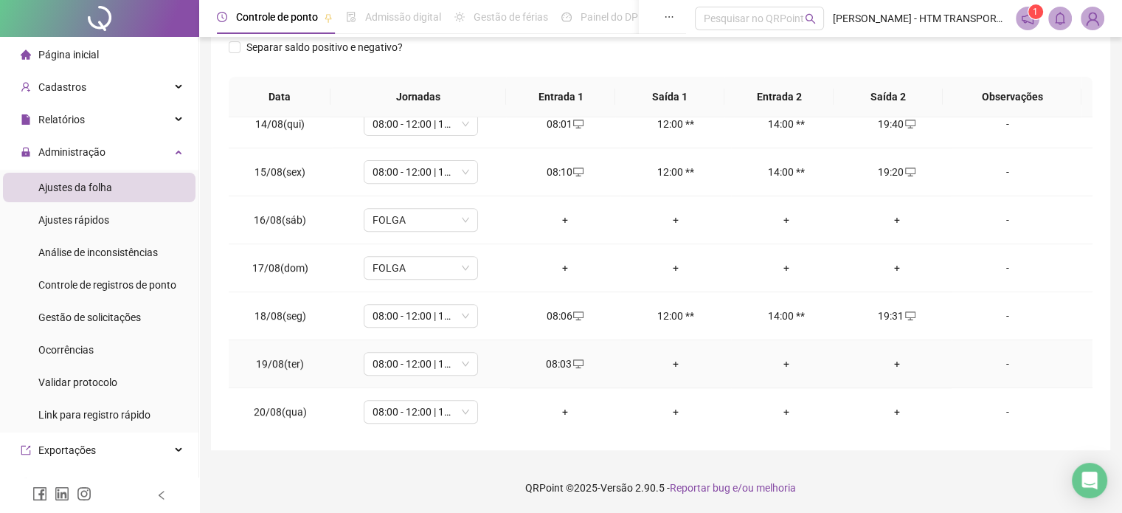
click at [891, 356] on div "+" at bounding box center [897, 364] width 87 height 16
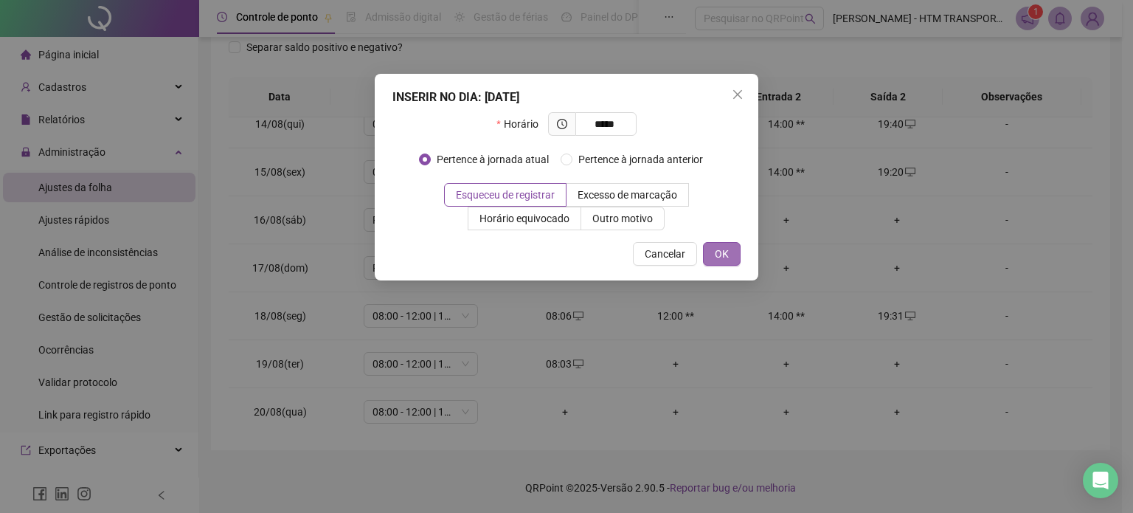
type input "*****"
click at [718, 256] on span "OK" at bounding box center [722, 254] width 14 height 16
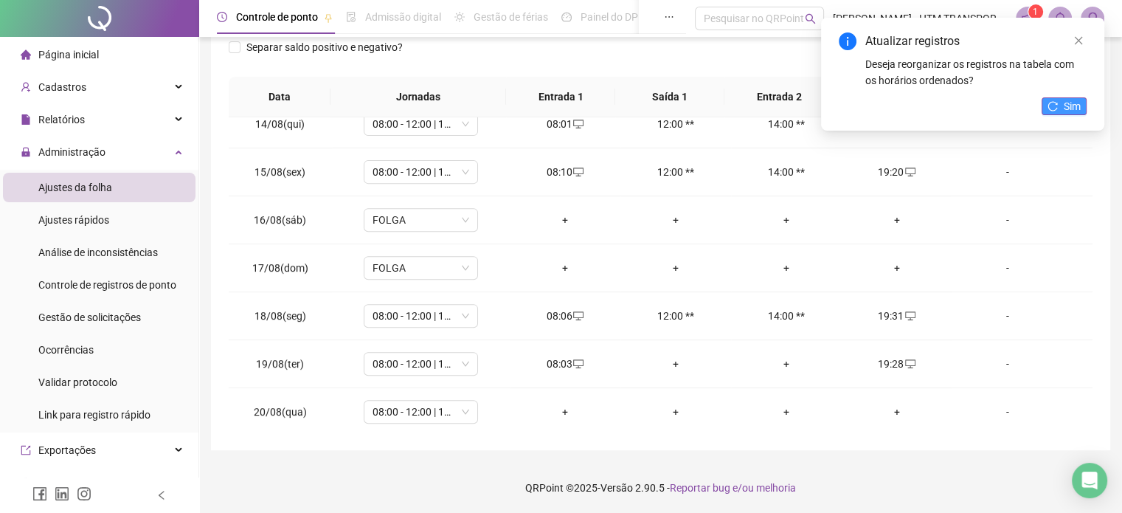
click at [1071, 106] on span "Sim" at bounding box center [1072, 106] width 17 height 16
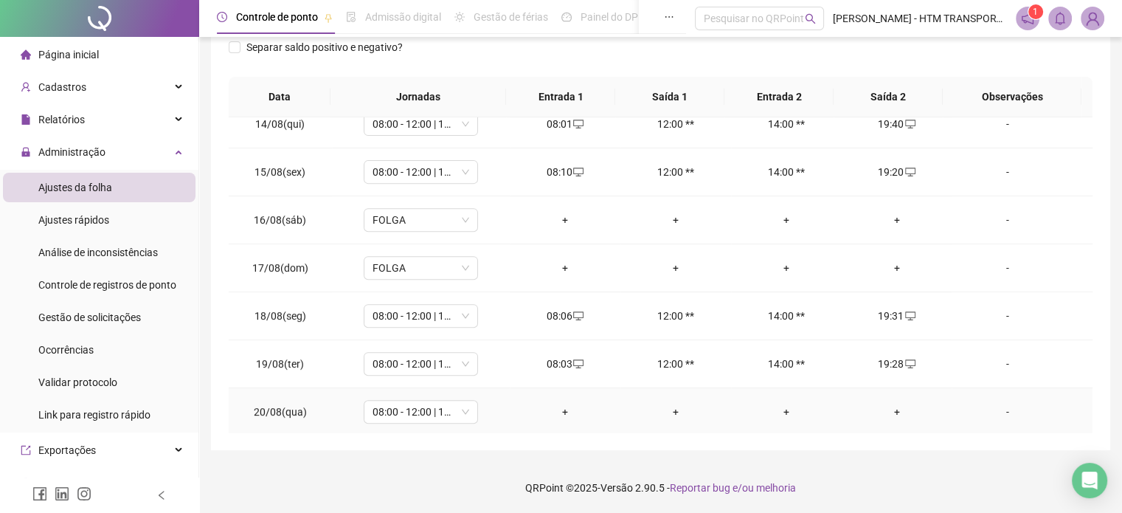
click at [561, 409] on div "+" at bounding box center [565, 412] width 87 height 16
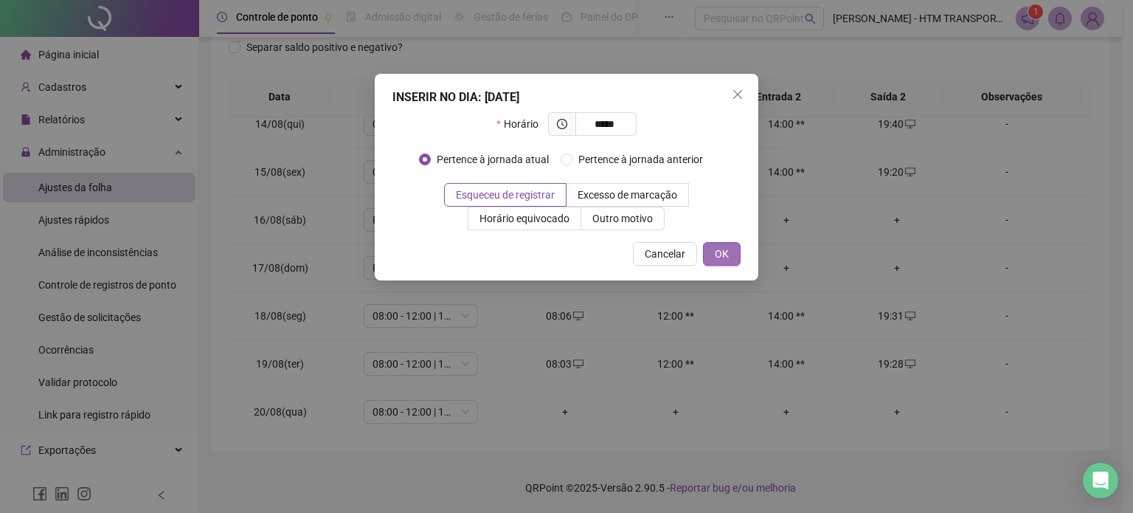
type input "*****"
click at [708, 249] on button "OK" at bounding box center [722, 254] width 38 height 24
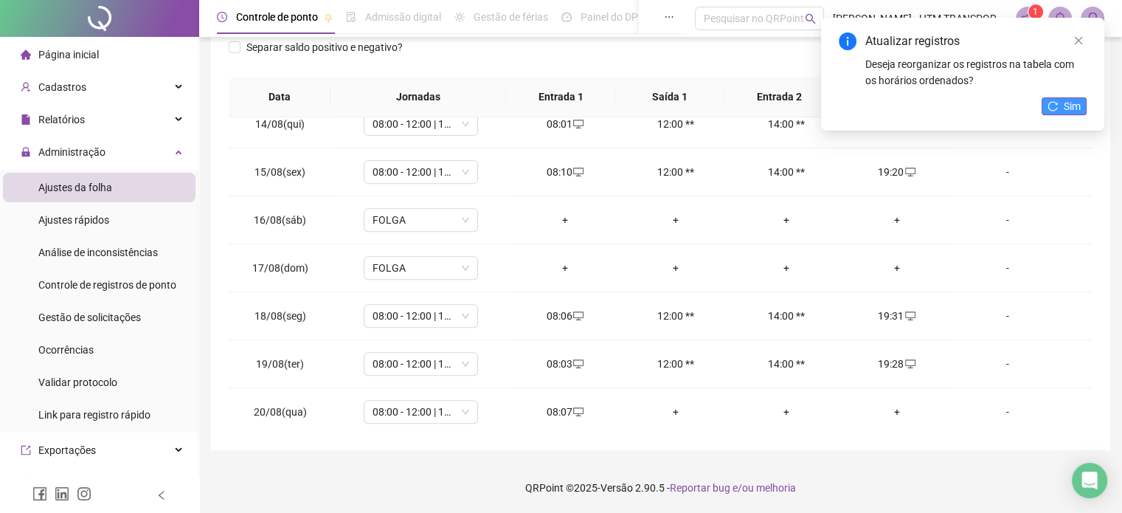
click at [1060, 100] on button "Sim" at bounding box center [1064, 106] width 45 height 18
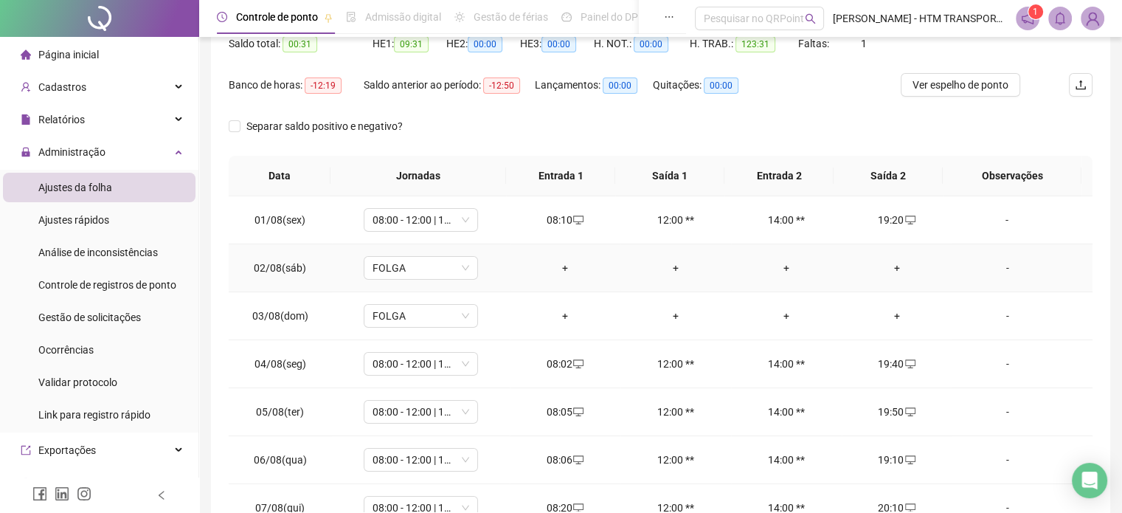
scroll to position [0, 0]
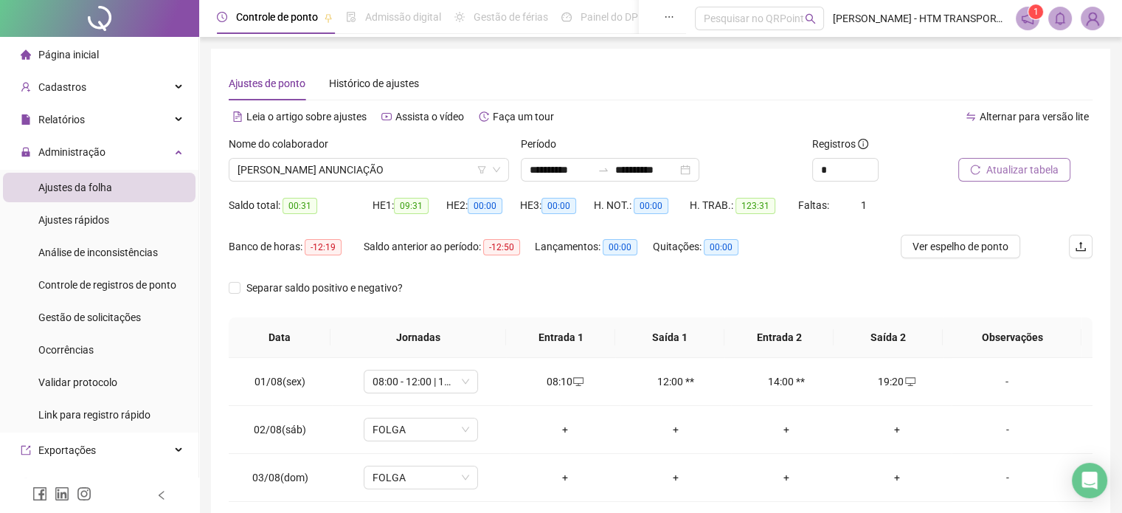
click at [1024, 165] on span "Atualizar tabela" at bounding box center [1023, 170] width 72 height 16
click at [993, 165] on span "Atualizar tabela" at bounding box center [1023, 170] width 72 height 16
click at [451, 165] on span "[PERSON_NAME] ANUNCIAÇÃO" at bounding box center [369, 170] width 263 height 22
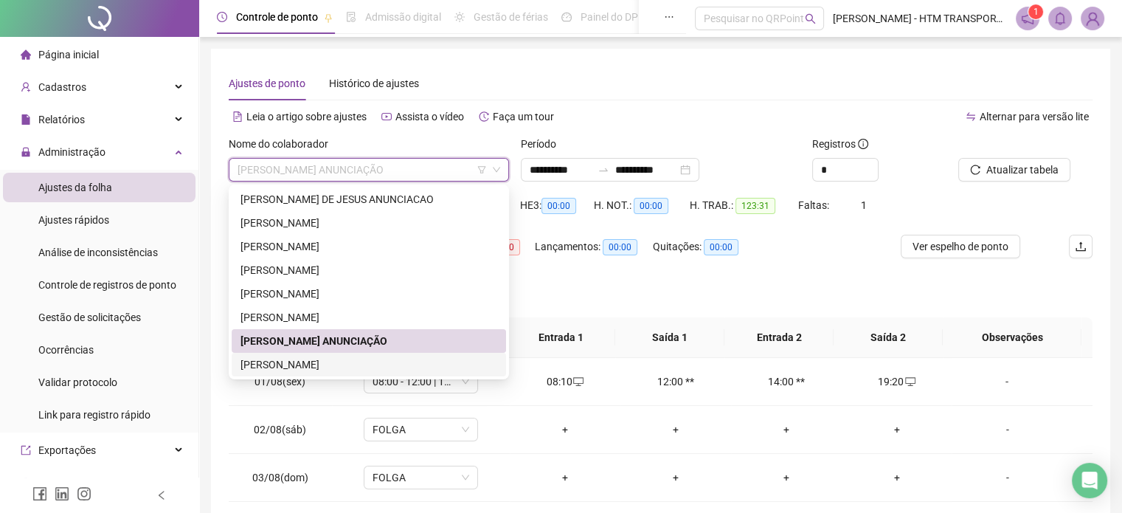
click at [275, 363] on div "[PERSON_NAME]" at bounding box center [369, 364] width 257 height 16
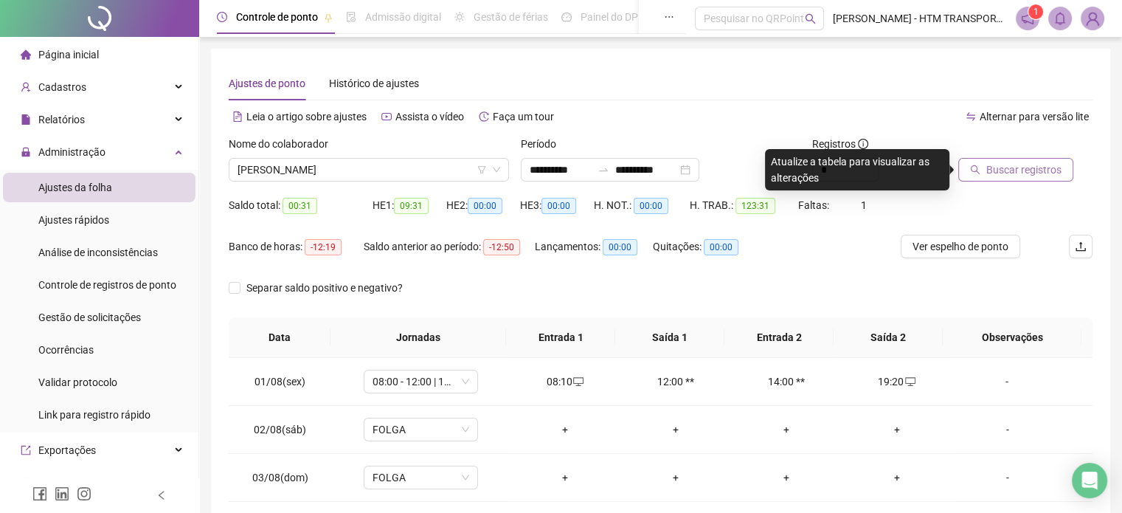
click at [1001, 176] on span "Buscar registros" at bounding box center [1024, 170] width 75 height 16
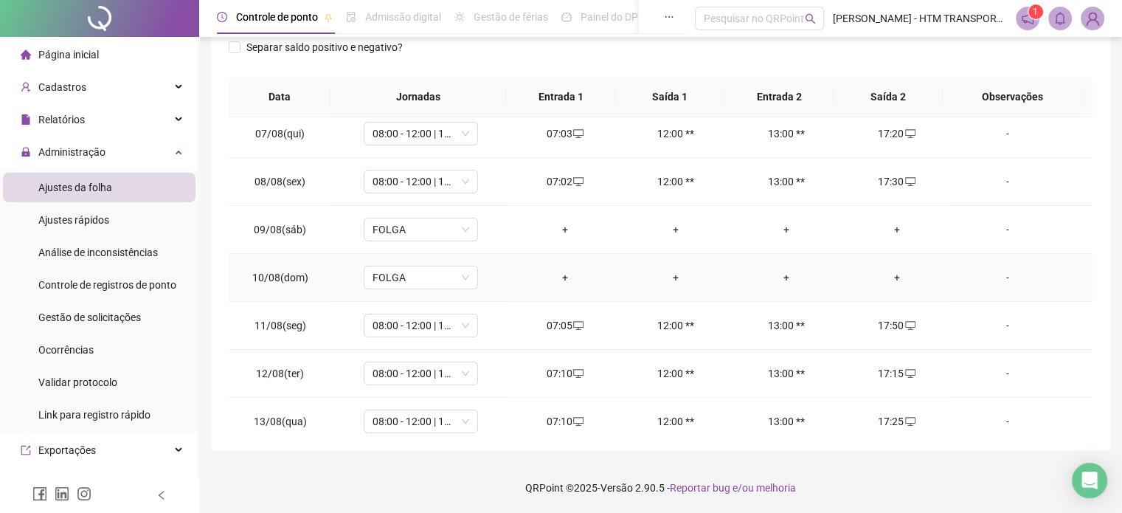
scroll to position [641, 0]
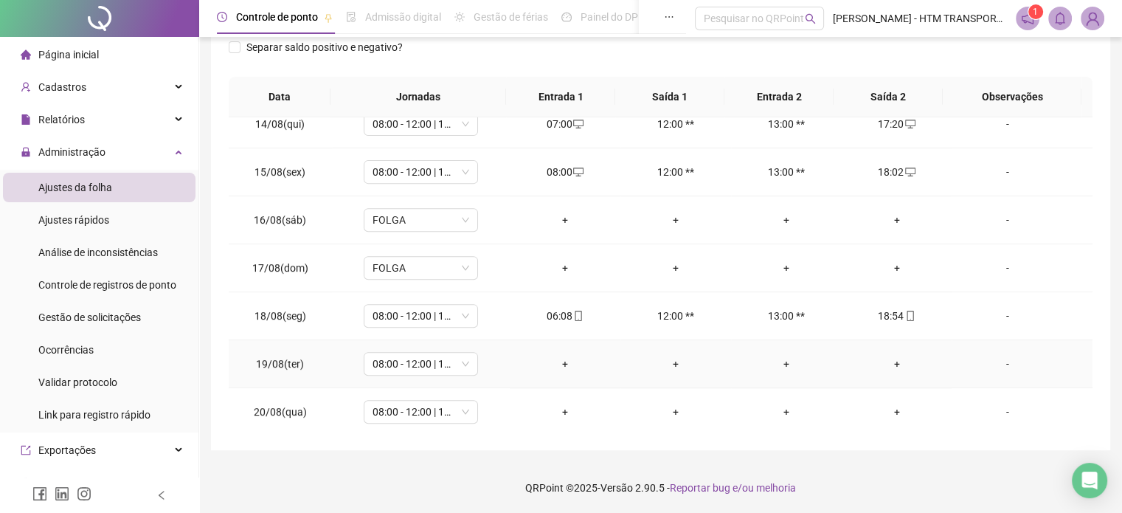
click at [566, 356] on div "+" at bounding box center [565, 364] width 87 height 16
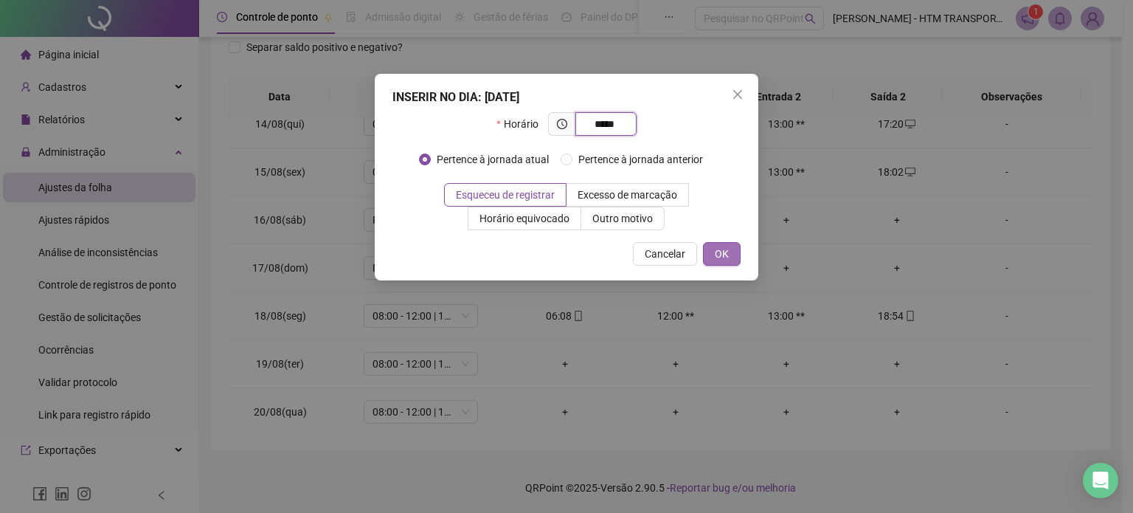
type input "*****"
click at [725, 254] on span "OK" at bounding box center [722, 254] width 14 height 16
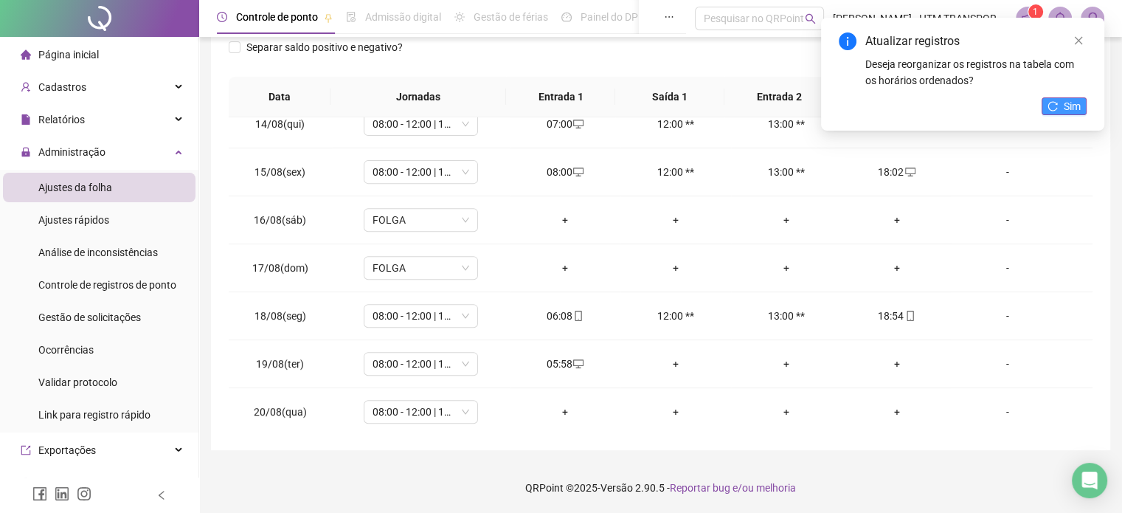
click at [1062, 102] on button "Sim" at bounding box center [1064, 106] width 45 height 18
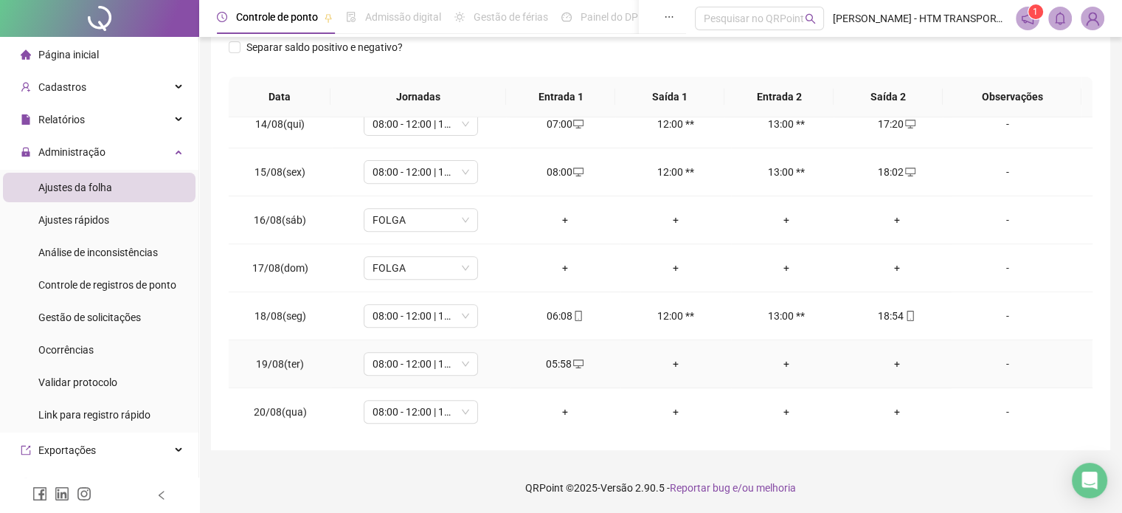
click at [891, 356] on div "+" at bounding box center [897, 364] width 87 height 16
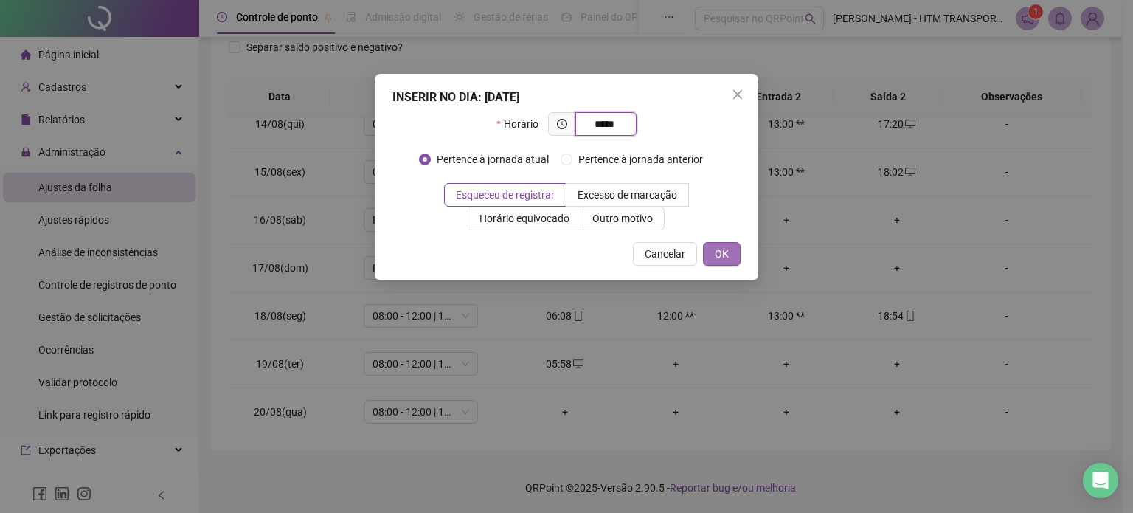
type input "*****"
click at [717, 244] on button "OK" at bounding box center [722, 254] width 38 height 24
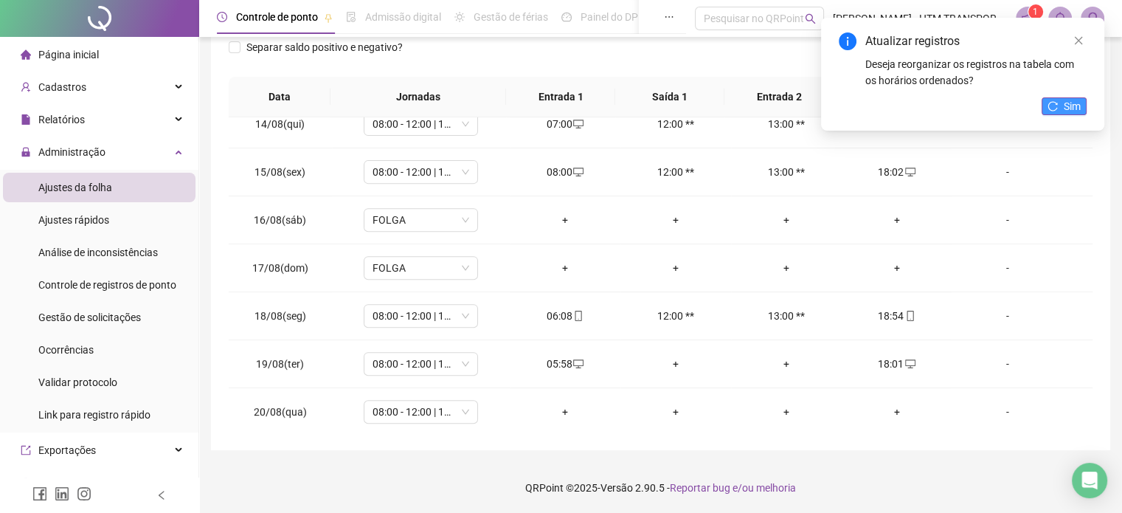
click at [1056, 106] on icon "reload" at bounding box center [1053, 106] width 10 height 10
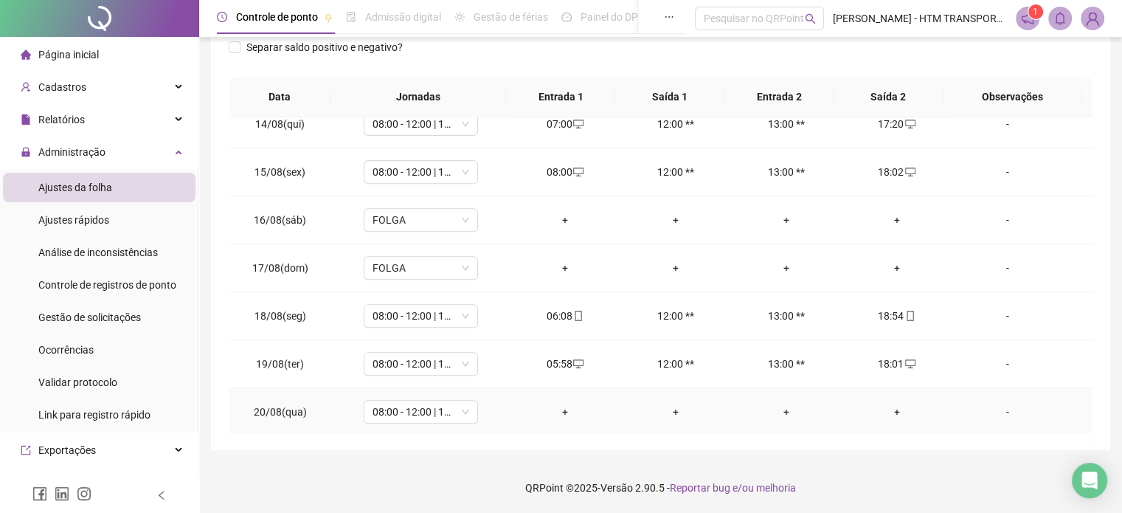
click at [557, 405] on div "+" at bounding box center [565, 412] width 87 height 16
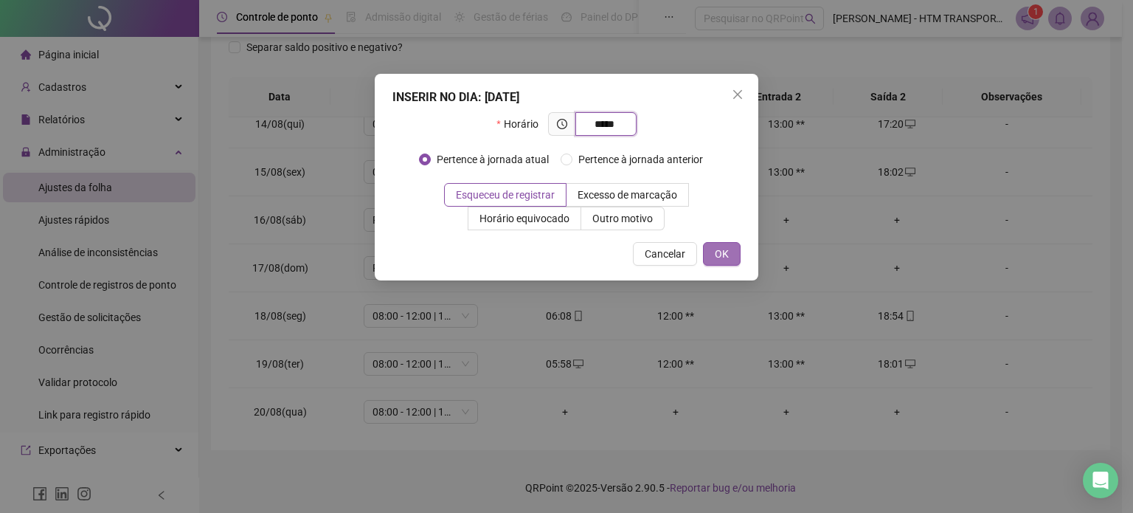
type input "*****"
click at [729, 262] on button "OK" at bounding box center [722, 254] width 38 height 24
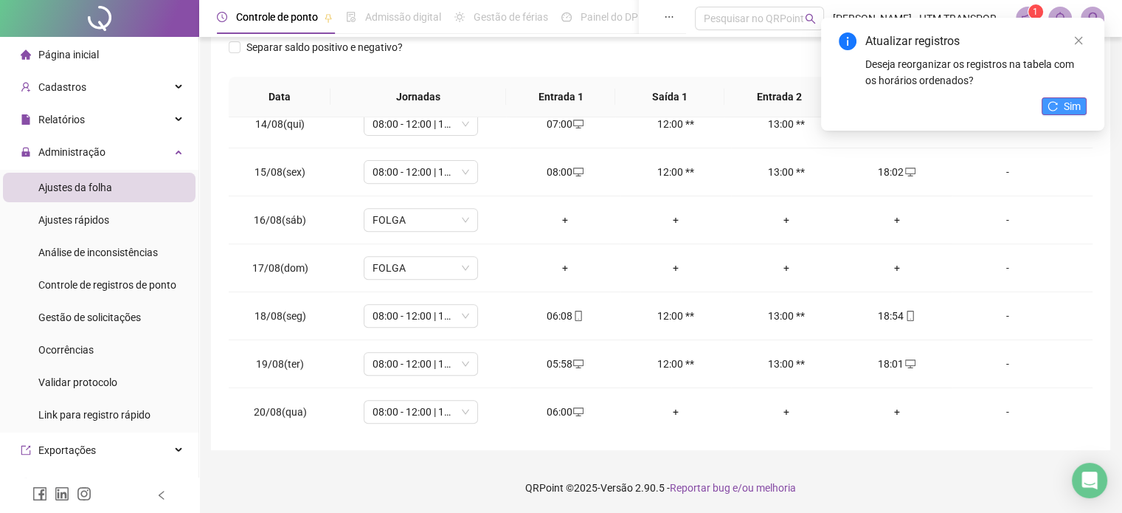
click at [1071, 100] on div "Atualizar registros Deseja reorganizar os registros na tabela com os horários o…" at bounding box center [962, 74] width 283 height 113
click at [1071, 102] on span "Sim" at bounding box center [1072, 106] width 17 height 16
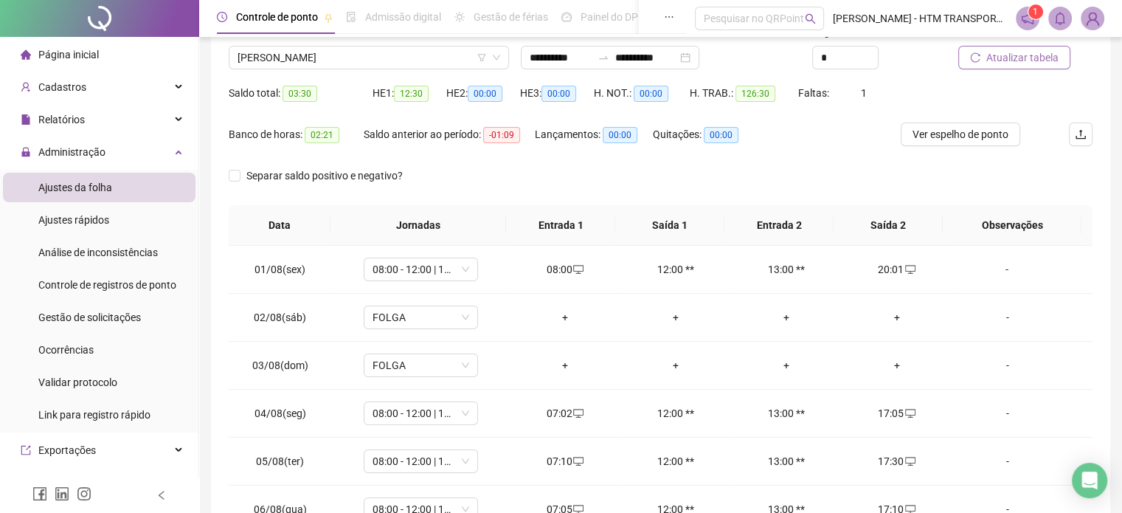
scroll to position [0, 0]
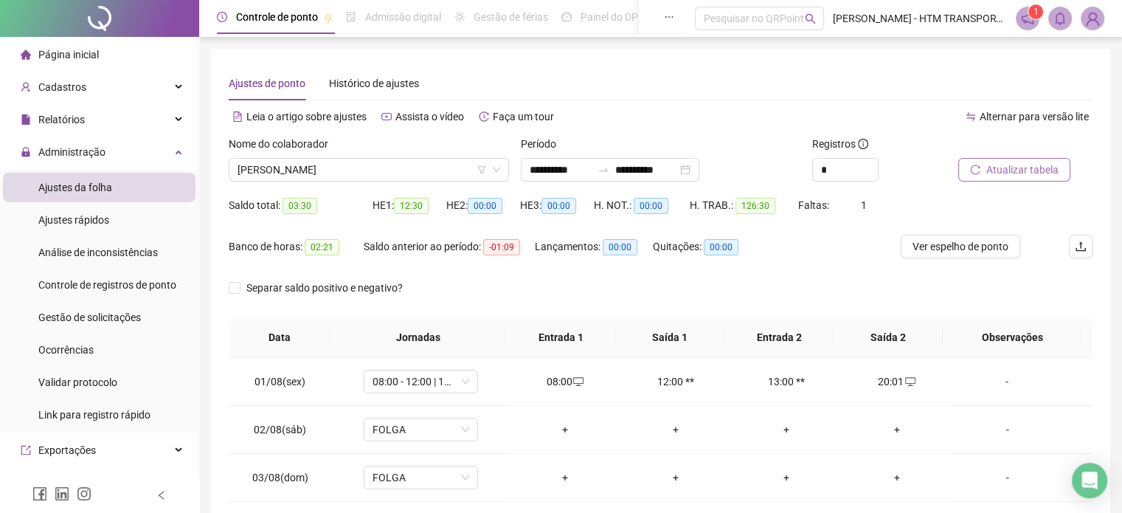
click at [1004, 169] on span "Atualizar tabela" at bounding box center [1023, 170] width 72 height 16
click at [1019, 166] on span "Atualizar tabela" at bounding box center [1023, 170] width 72 height 16
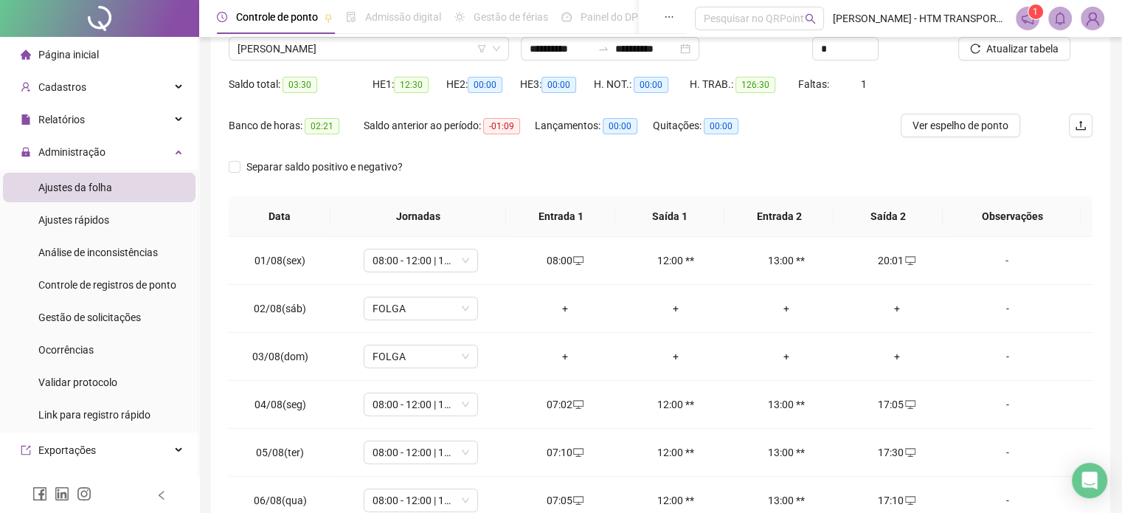
scroll to position [241, 0]
